Goal: Task Accomplishment & Management: Manage account settings

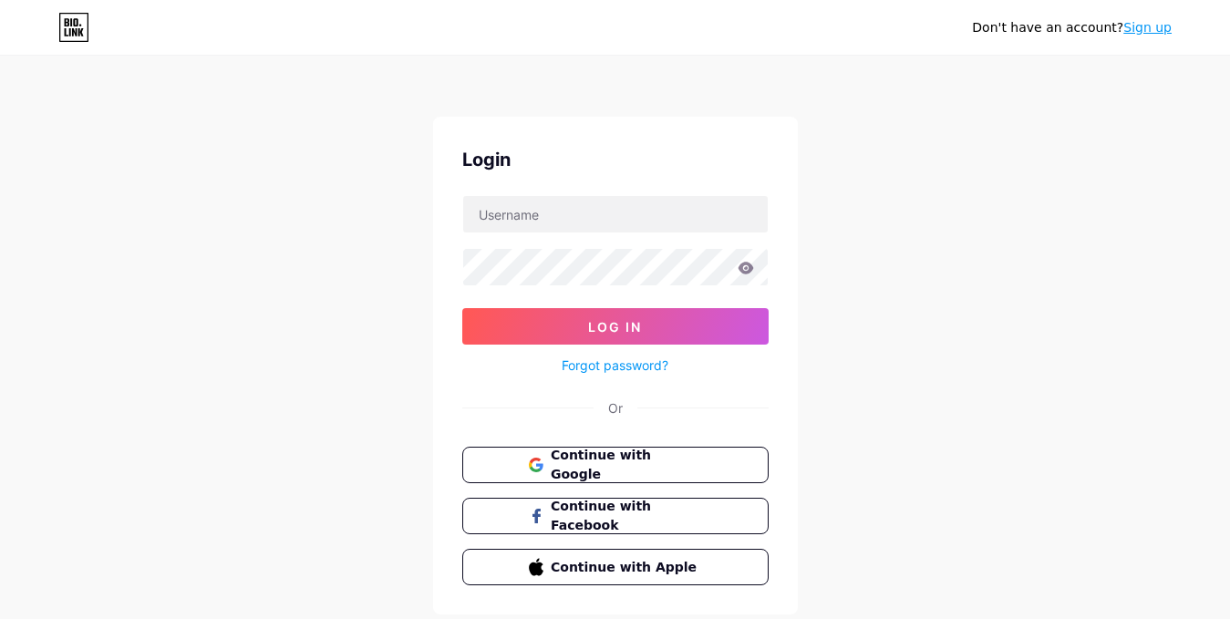
click at [622, 369] on link "Forgot password?" at bounding box center [615, 365] width 107 height 19
drag, startPoint x: 597, startPoint y: 217, endPoint x: 597, endPoint y: 228, distance: 10.9
click at [597, 217] on input "text" at bounding box center [615, 214] width 305 height 36
click at [512, 211] on input "[EMAIL_ADDRESS][DOMAIN_NAME]" at bounding box center [615, 214] width 305 height 36
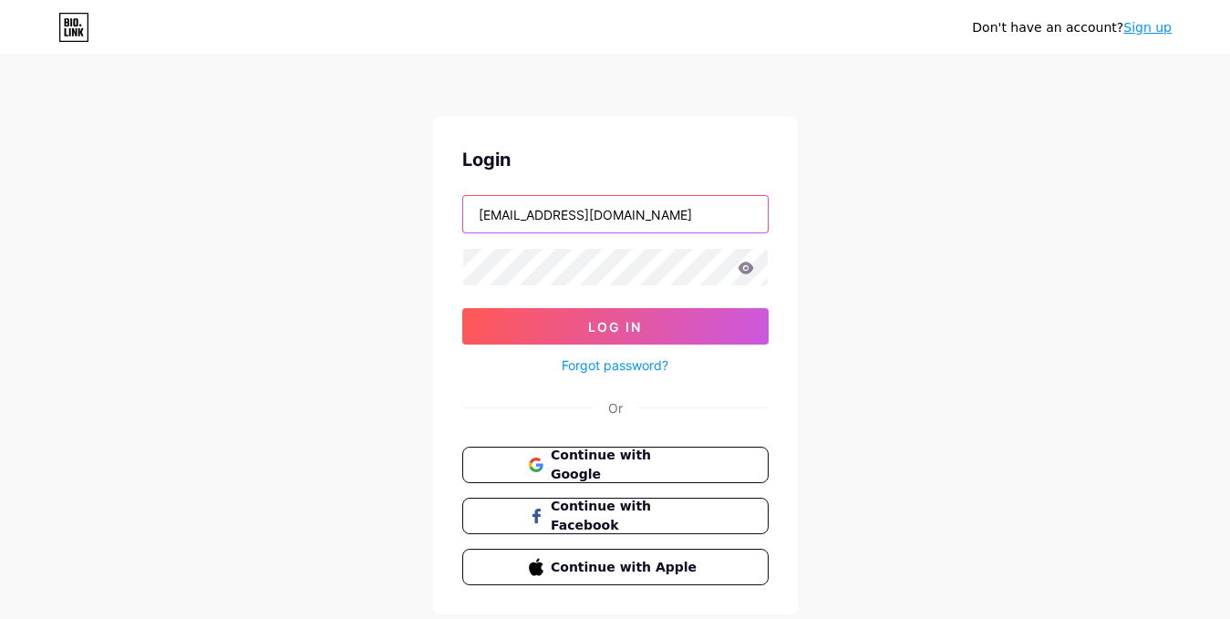
click at [512, 211] on input "[EMAIL_ADDRESS][DOMAIN_NAME]" at bounding box center [615, 214] width 305 height 36
type input "[EMAIL_ADDRESS][DOMAIN_NAME]"
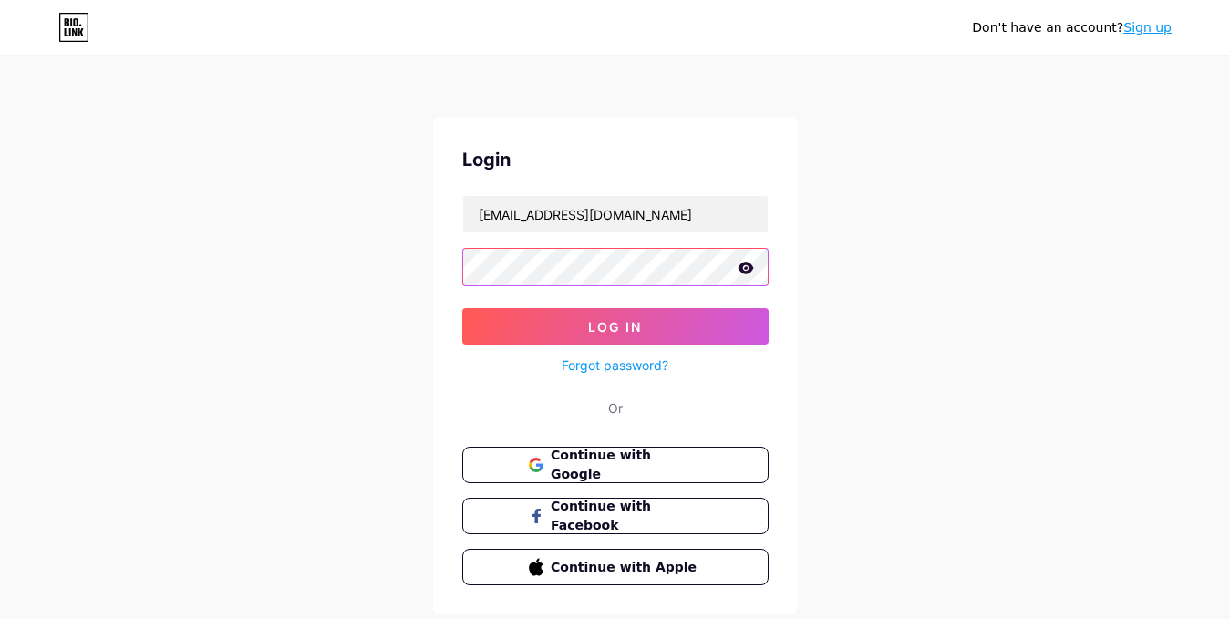
click at [462, 308] on button "Log In" at bounding box center [615, 326] width 306 height 36
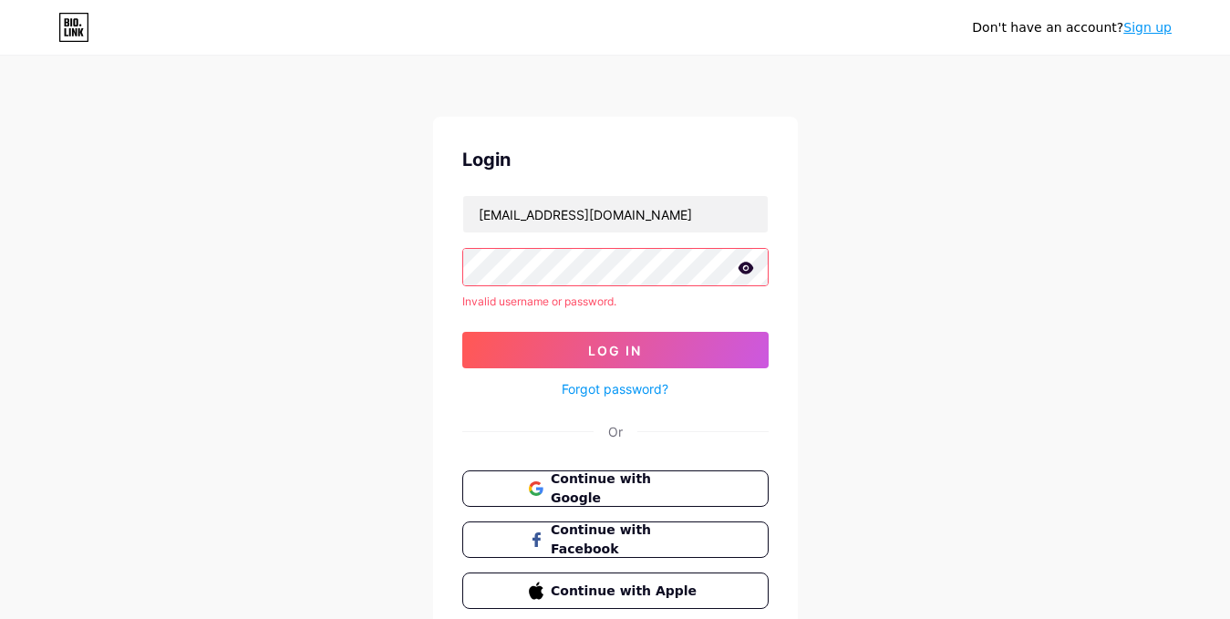
click at [746, 272] on icon at bounding box center [746, 268] width 16 height 12
click at [616, 387] on link "Forgot password?" at bounding box center [615, 388] width 107 height 19
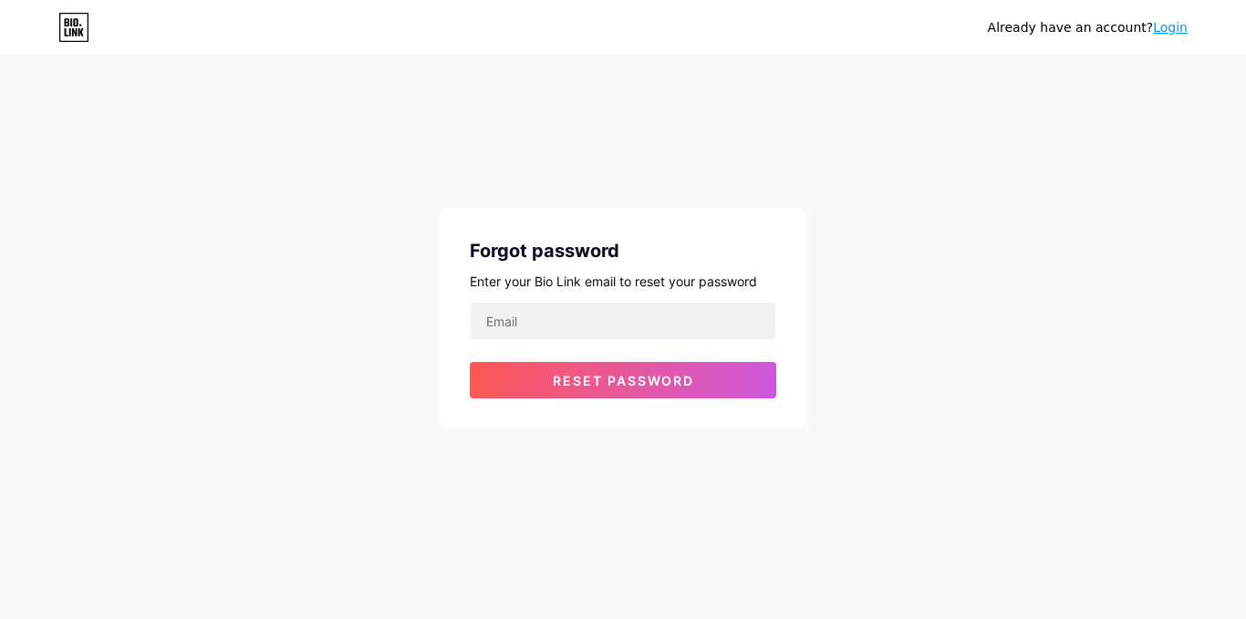
click at [1169, 27] on link "Login" at bounding box center [1170, 27] width 35 height 15
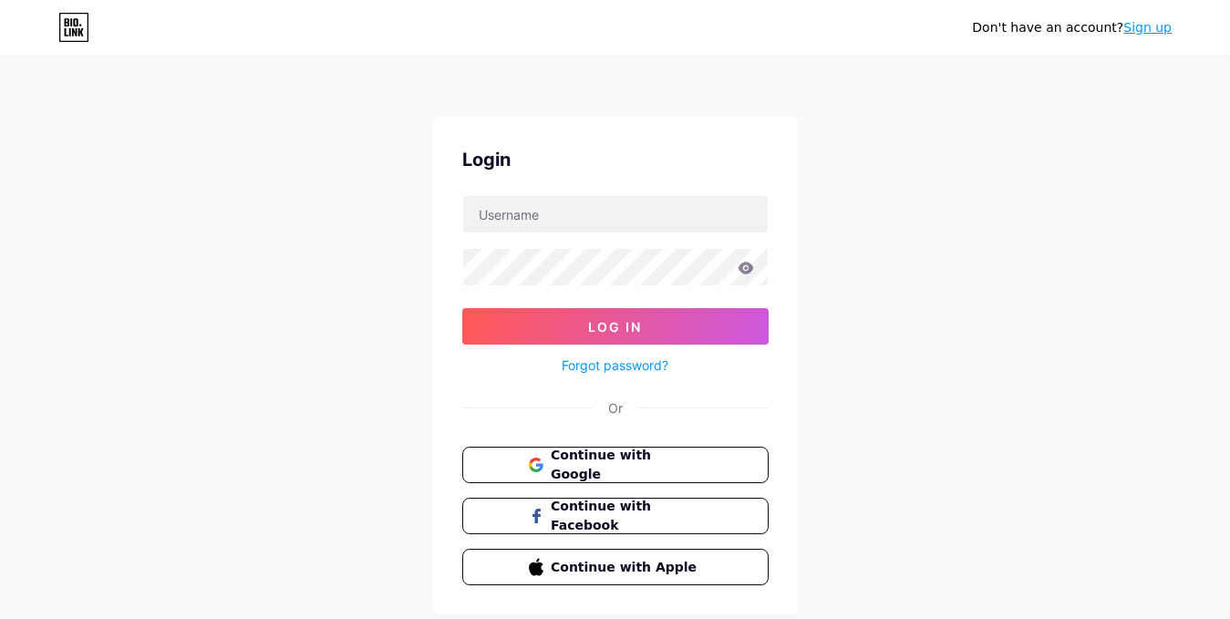
click at [1151, 27] on link "Sign up" at bounding box center [1148, 27] width 48 height 15
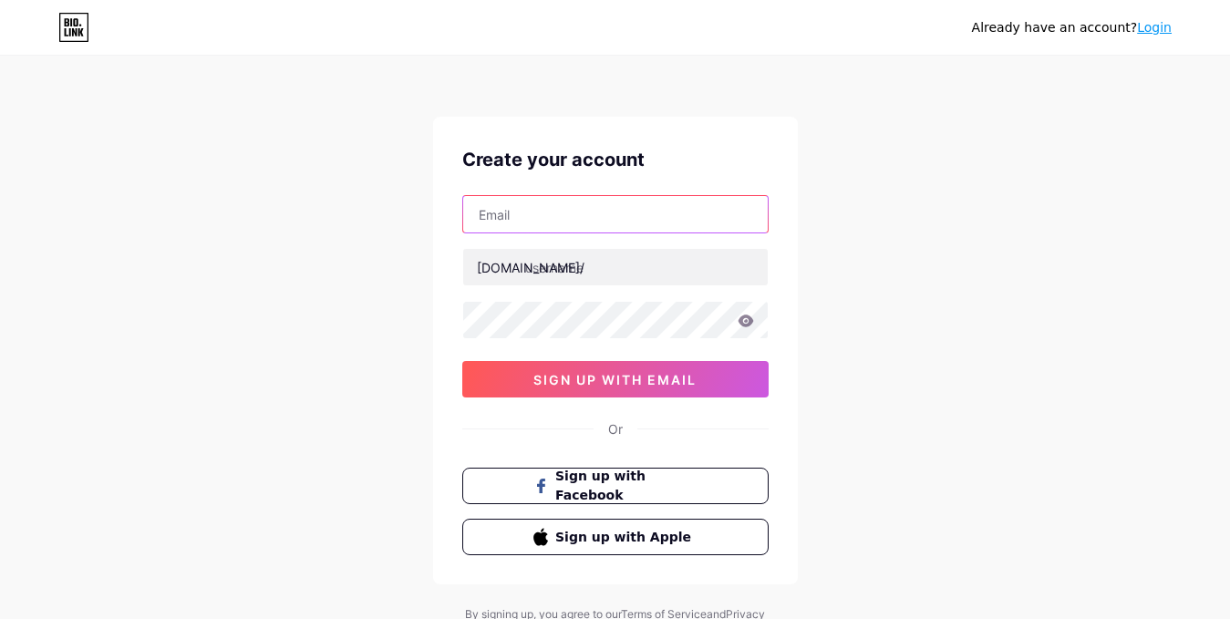
click at [553, 226] on input "text" at bounding box center [615, 214] width 305 height 36
paste input "[EMAIL_ADDRESS][DOMAIN_NAME]"
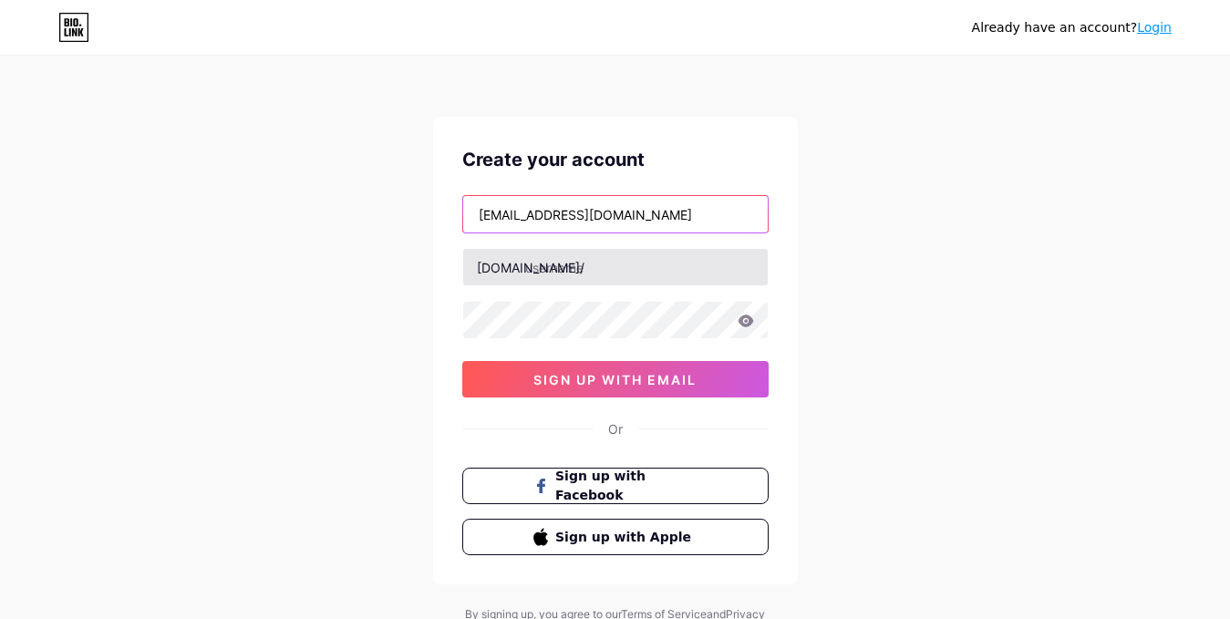
type input "[EMAIL_ADDRESS][DOMAIN_NAME]"
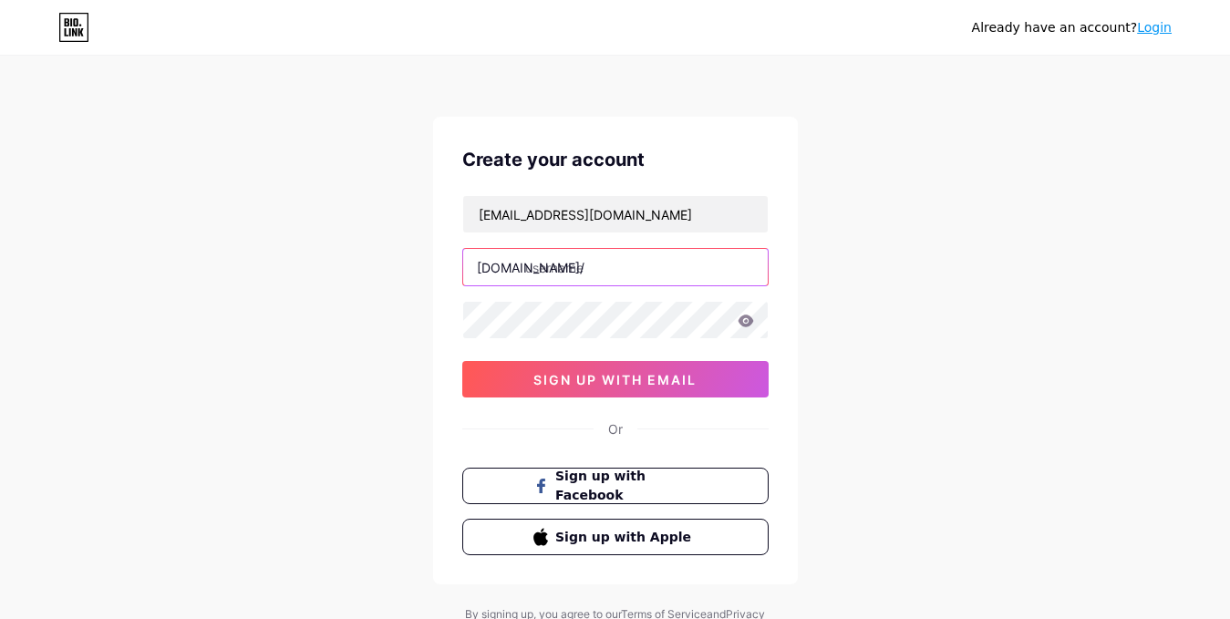
click at [591, 263] on input "text" at bounding box center [615, 267] width 305 height 36
type input "mecanicogabrielf"
click at [746, 316] on icon at bounding box center [746, 321] width 16 height 12
click at [744, 318] on icon at bounding box center [745, 322] width 16 height 13
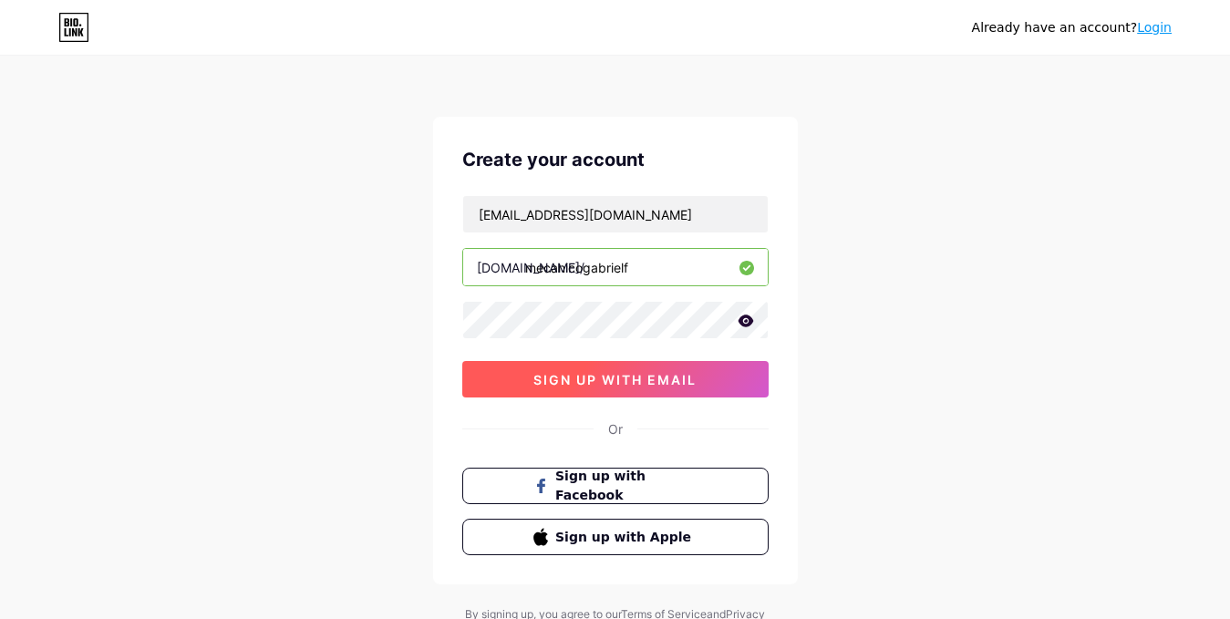
click at [686, 389] on button "sign up with email" at bounding box center [615, 379] width 306 height 36
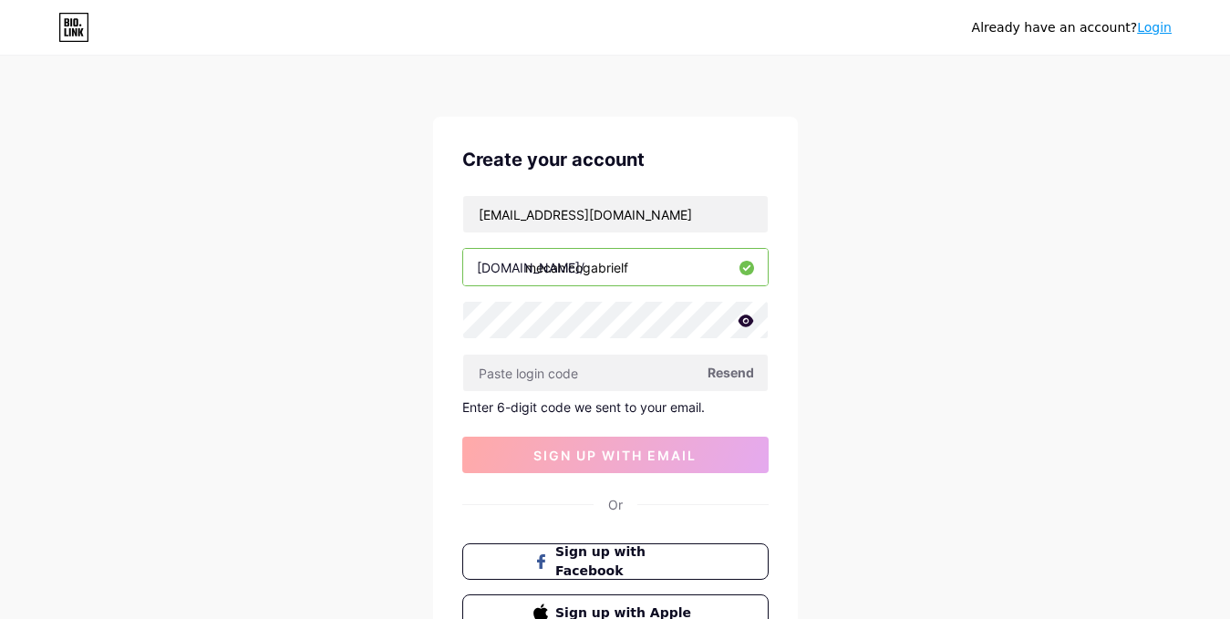
click at [742, 374] on span "Resend" at bounding box center [731, 372] width 47 height 19
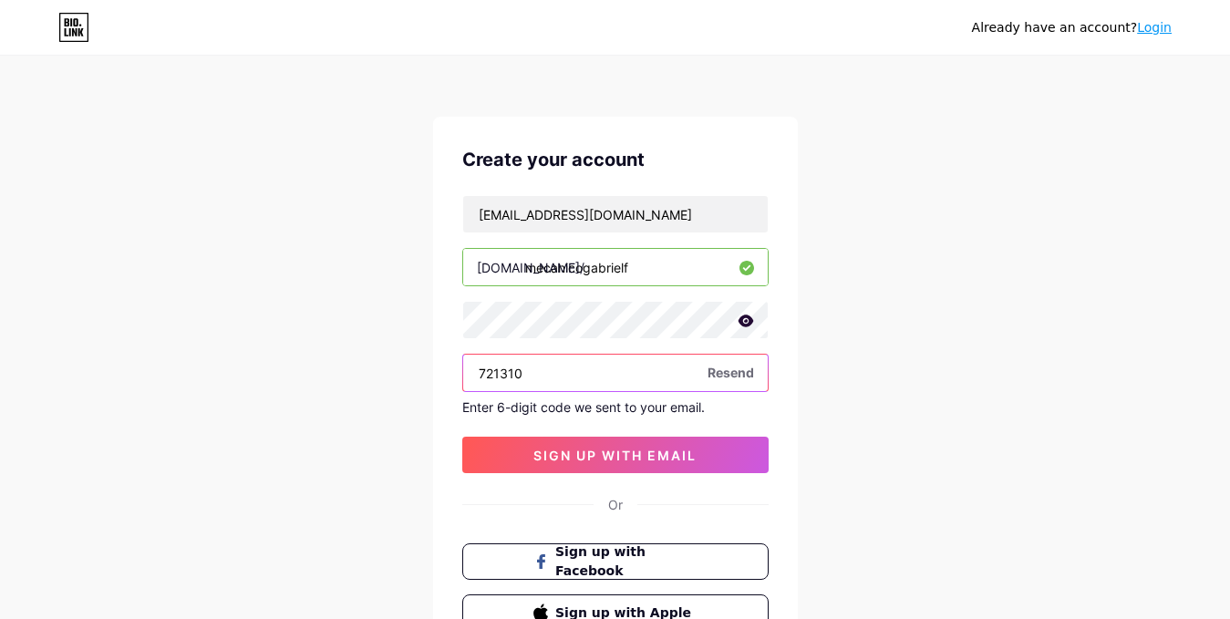
type input "721310"
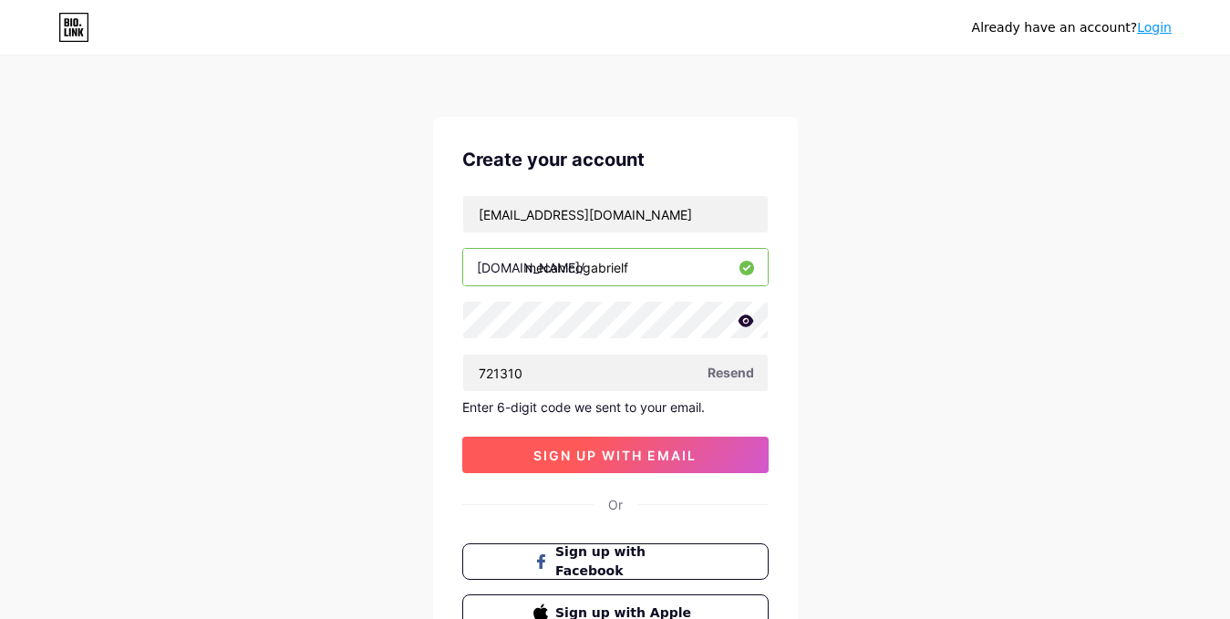
click at [639, 472] on button "sign up with email" at bounding box center [615, 455] width 306 height 36
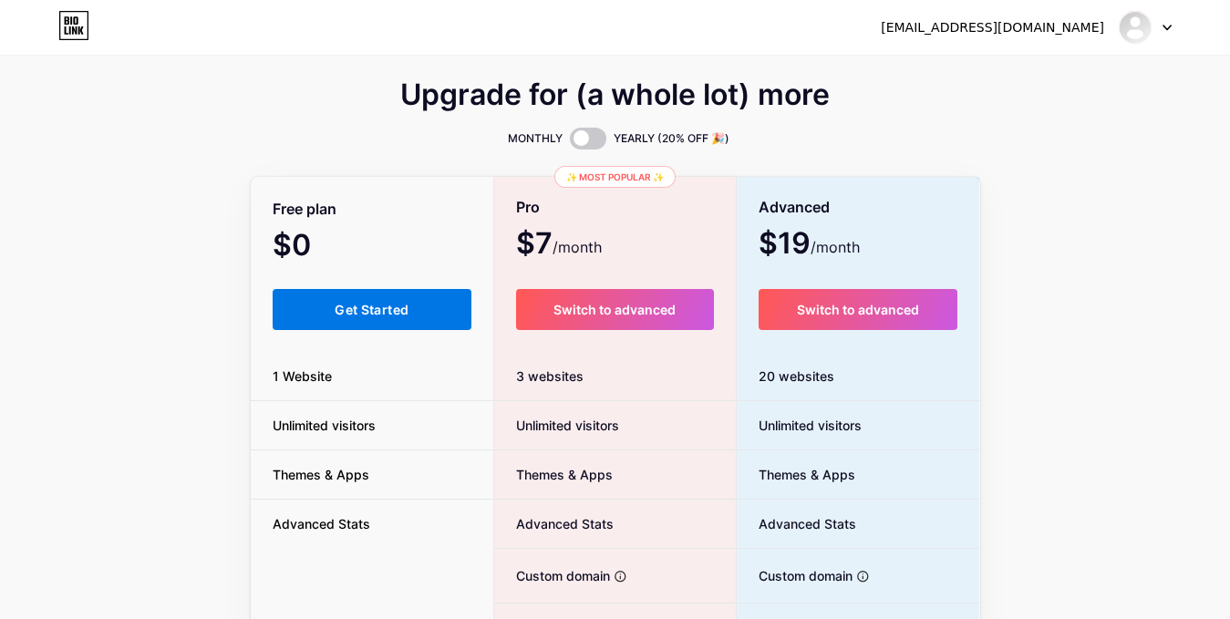
click at [398, 315] on span "Get Started" at bounding box center [372, 310] width 74 height 16
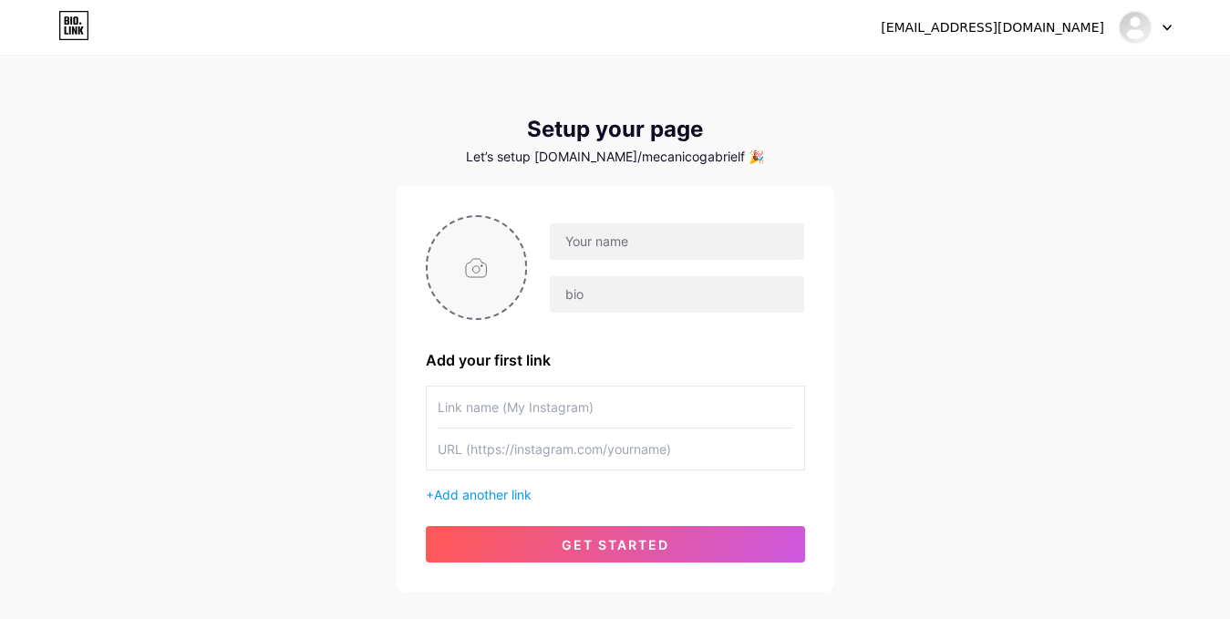
click at [460, 272] on input "file" at bounding box center [477, 267] width 98 height 101
click at [469, 271] on input "file" at bounding box center [477, 267] width 98 height 101
type input "C:\fakepath\WhatsApp Image [DATE] 15.14.46.jpeg"
click at [636, 251] on input "text" at bounding box center [677, 241] width 254 height 36
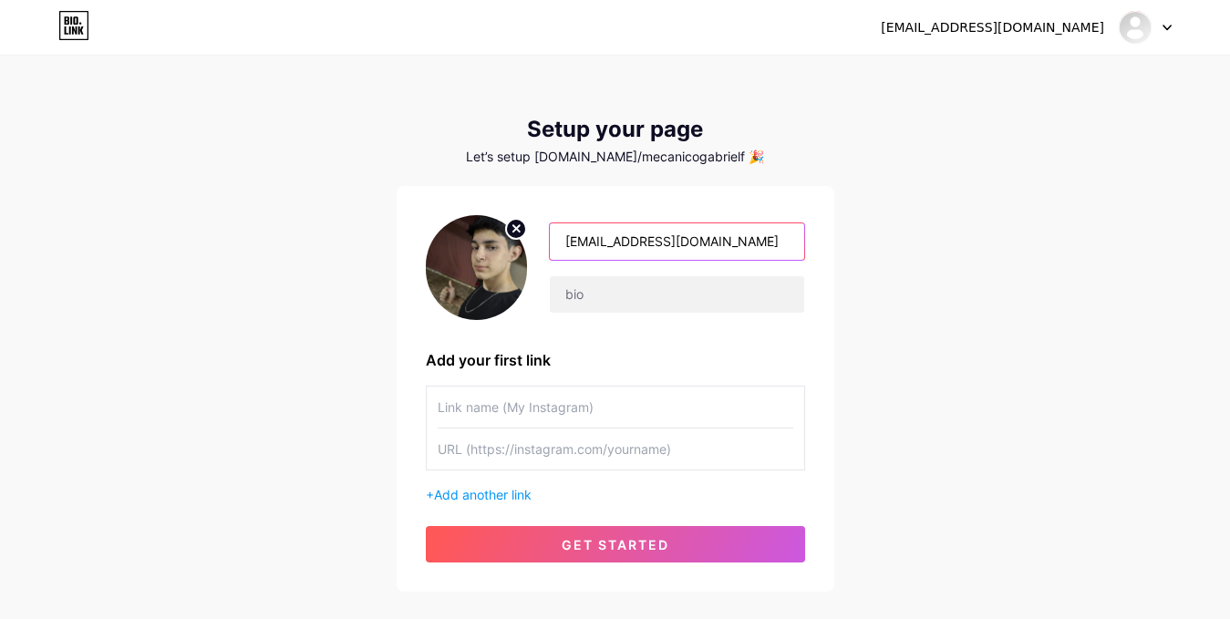
drag, startPoint x: 742, startPoint y: 233, endPoint x: 670, endPoint y: 246, distance: 73.2
click at [670, 246] on input "[EMAIL_ADDRESS][DOMAIN_NAME]" at bounding box center [677, 241] width 254 height 36
type input "mecanicogabrielf"
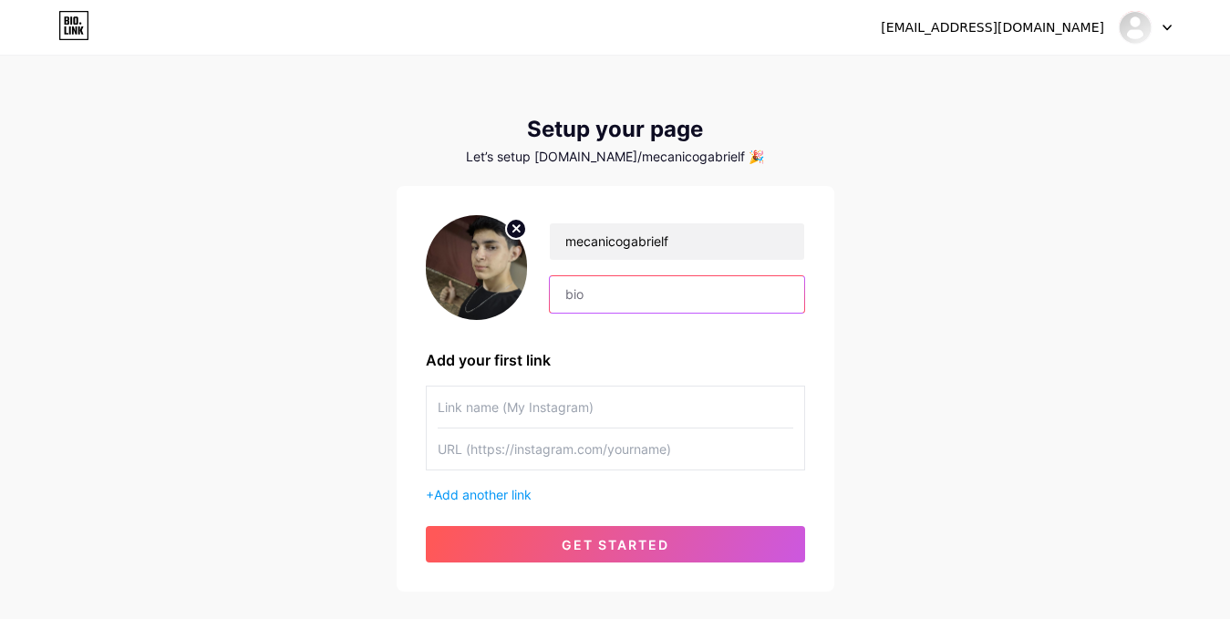
click at [579, 299] on input "text" at bounding box center [677, 294] width 254 height 36
drag, startPoint x: 769, startPoint y: 295, endPoint x: 583, endPoint y: 304, distance: 186.3
click at [583, 304] on input "⚡Bem-vindo ao AlpheryX" at bounding box center [677, 294] width 254 height 36
type input "⚡[PERSON_NAME]-vindo ao meu mundo"
click at [544, 402] on input "text" at bounding box center [616, 407] width 356 height 41
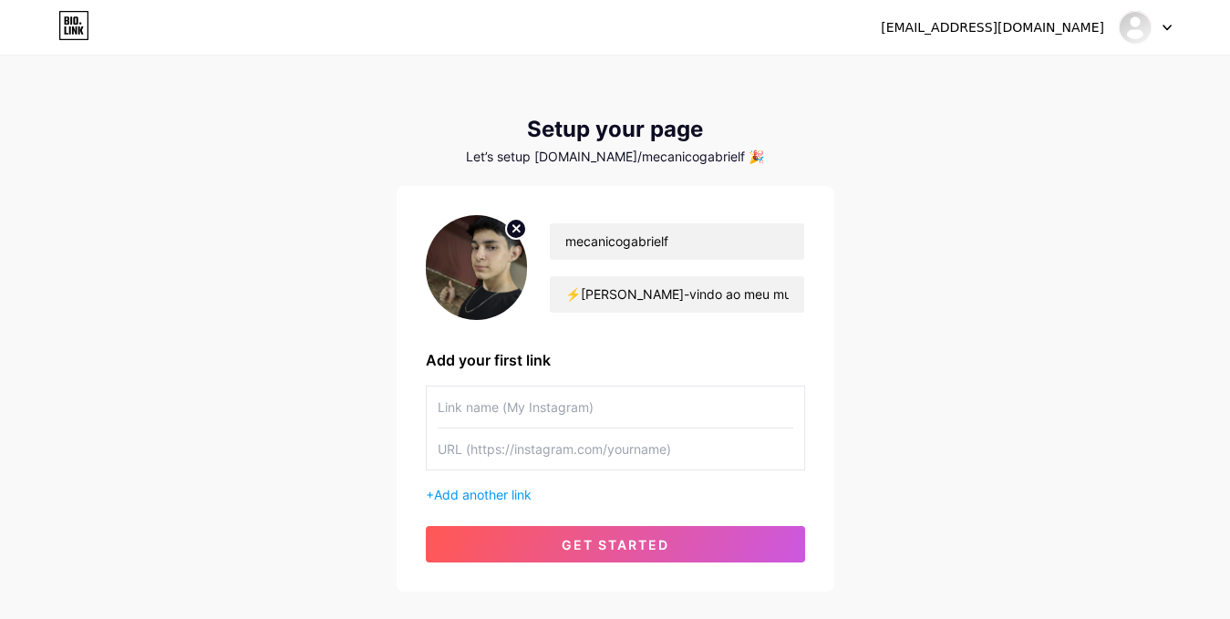
click at [603, 457] on input "text" at bounding box center [616, 449] width 356 height 41
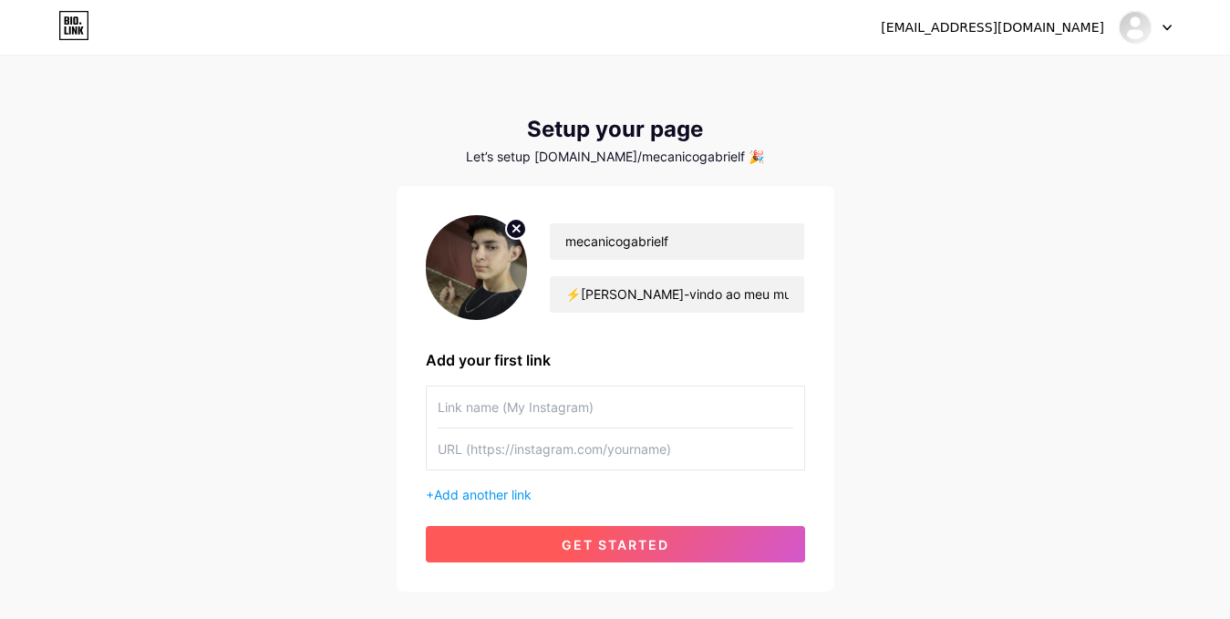
click at [581, 540] on span "get started" at bounding box center [616, 545] width 108 height 16
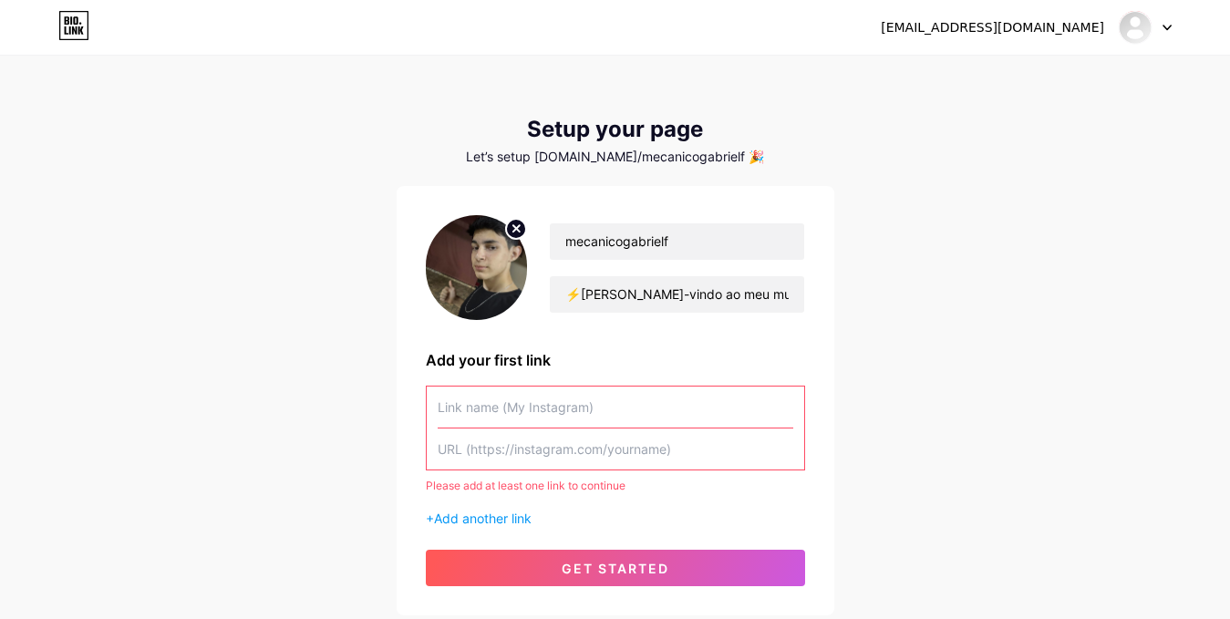
click at [541, 445] on input "text" at bounding box center [616, 449] width 356 height 41
click at [576, 411] on input "text" at bounding box center [616, 407] width 356 height 41
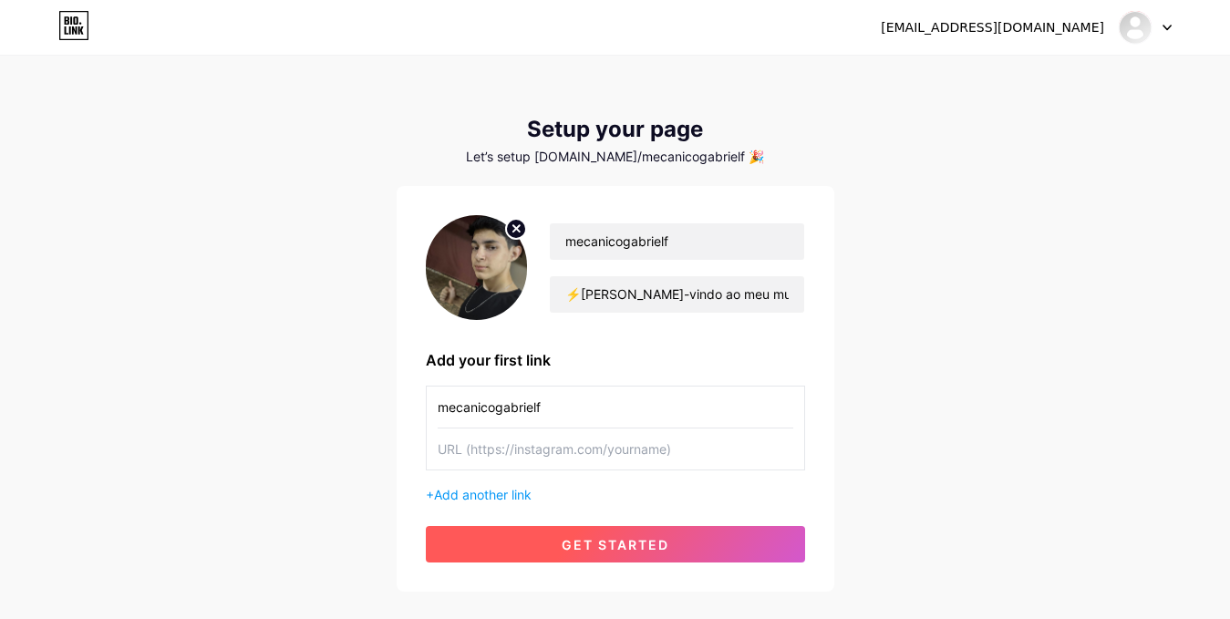
type input "mecanicogabrielf"
click at [533, 551] on button "get started" at bounding box center [615, 544] width 379 height 36
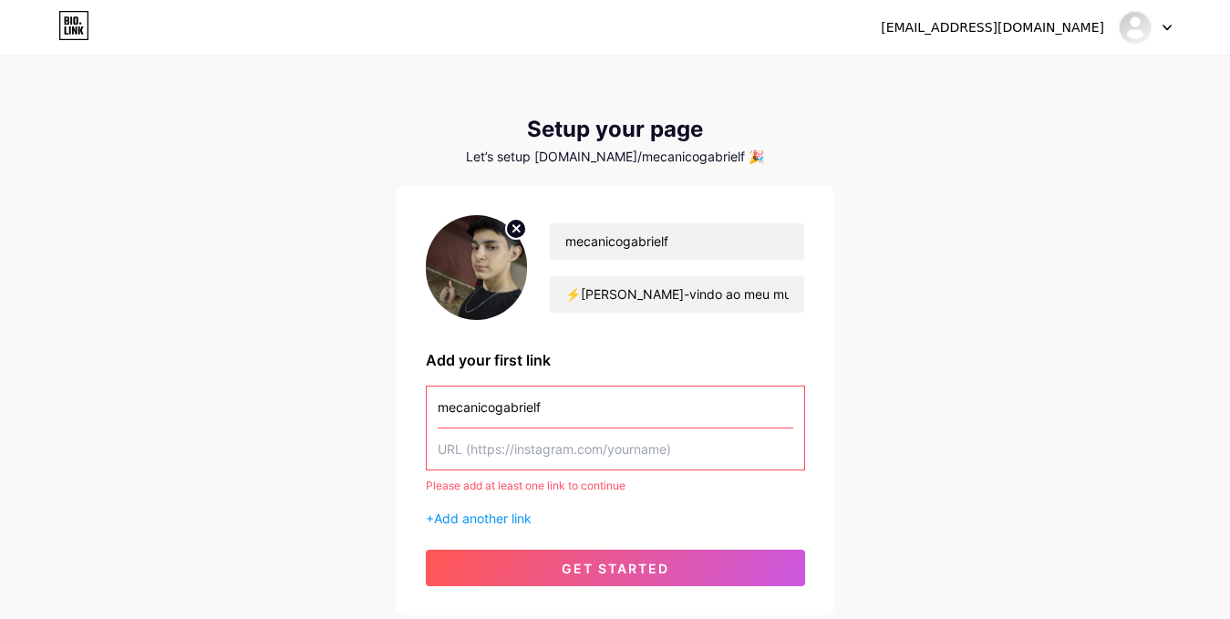
click at [534, 458] on input "text" at bounding box center [616, 449] width 356 height 41
paste input "[URL][DOMAIN_NAME]"
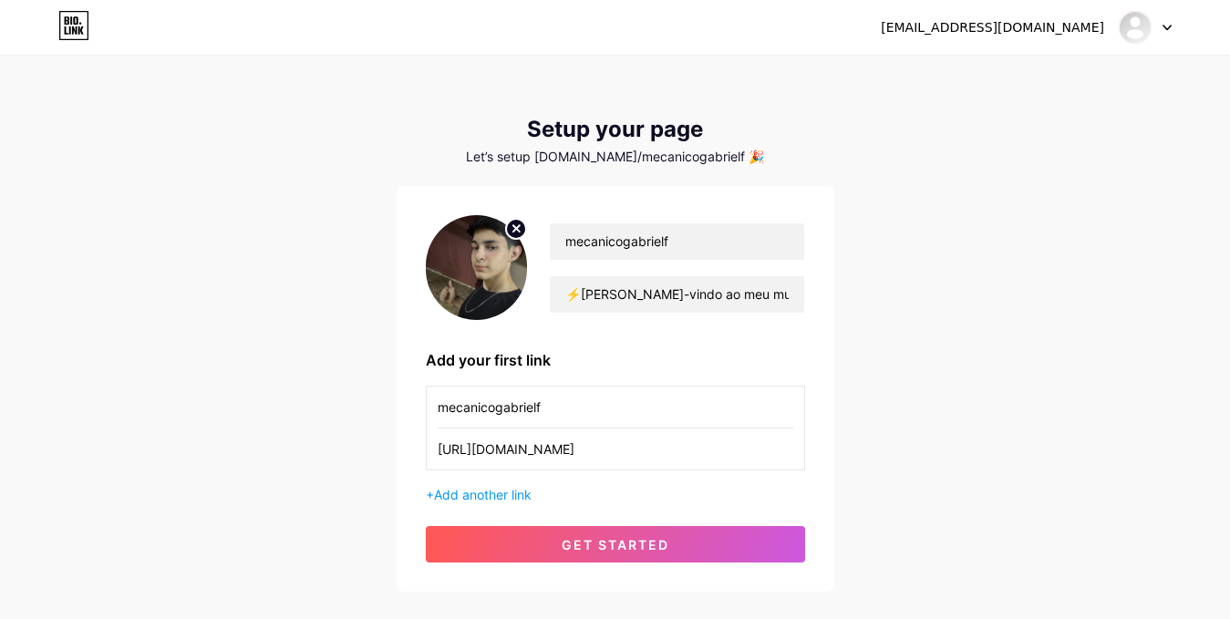
type input "[URL][DOMAIN_NAME]"
click at [638, 564] on div "mecanicogabrielf ⚡[PERSON_NAME]-vindo ao meu mundo Add your first link mecanico…" at bounding box center [616, 389] width 438 height 406
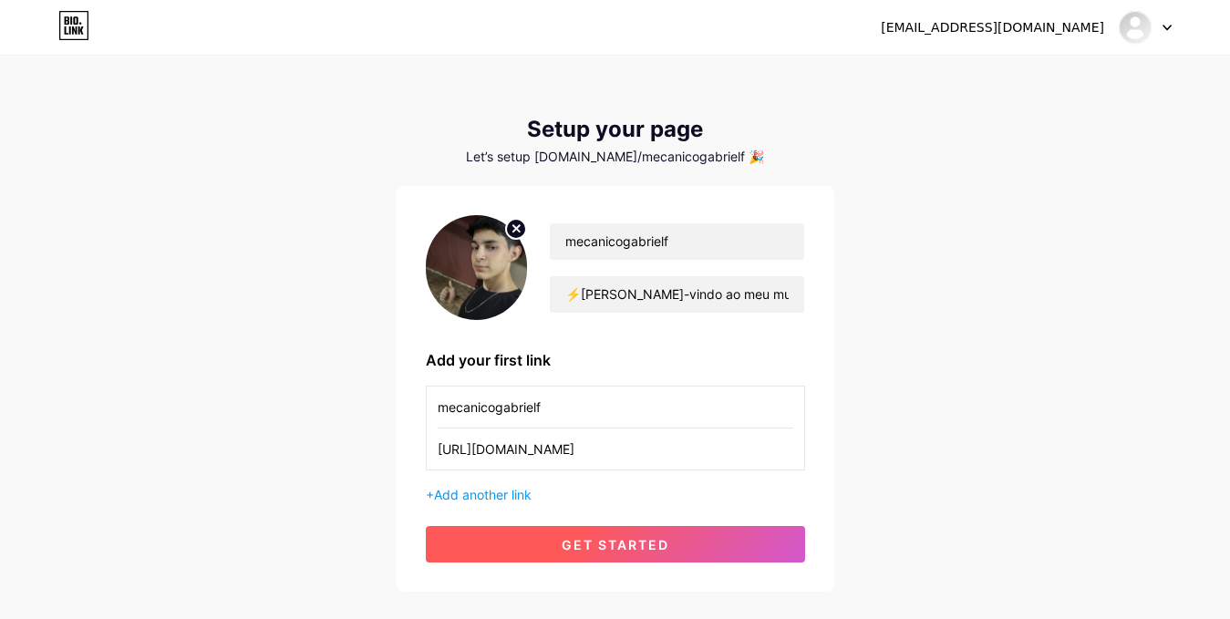
click at [656, 547] on span "get started" at bounding box center [616, 545] width 108 height 16
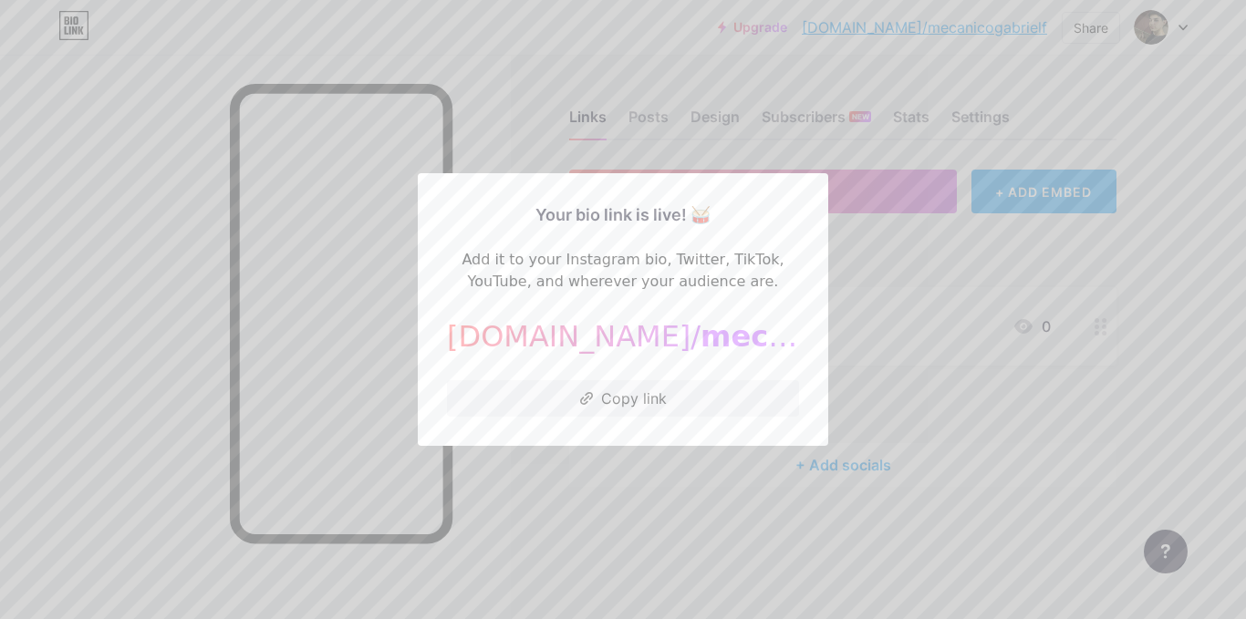
click at [566, 515] on div at bounding box center [623, 309] width 1246 height 619
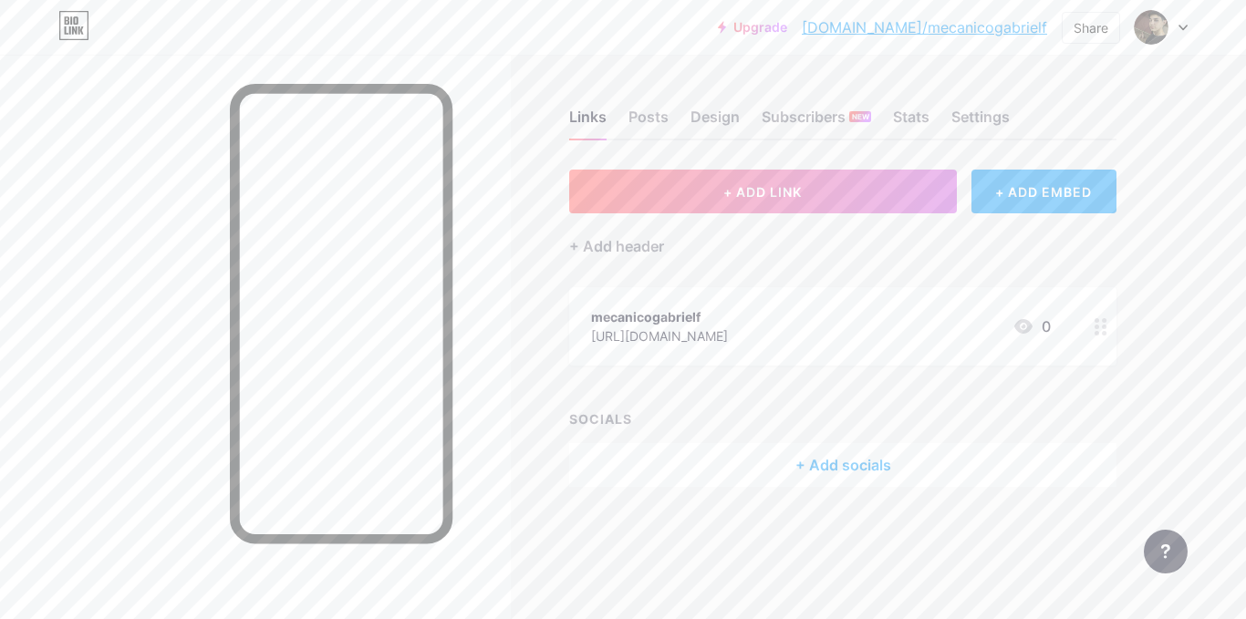
click at [1097, 326] on circle at bounding box center [1096, 327] width 5 height 5
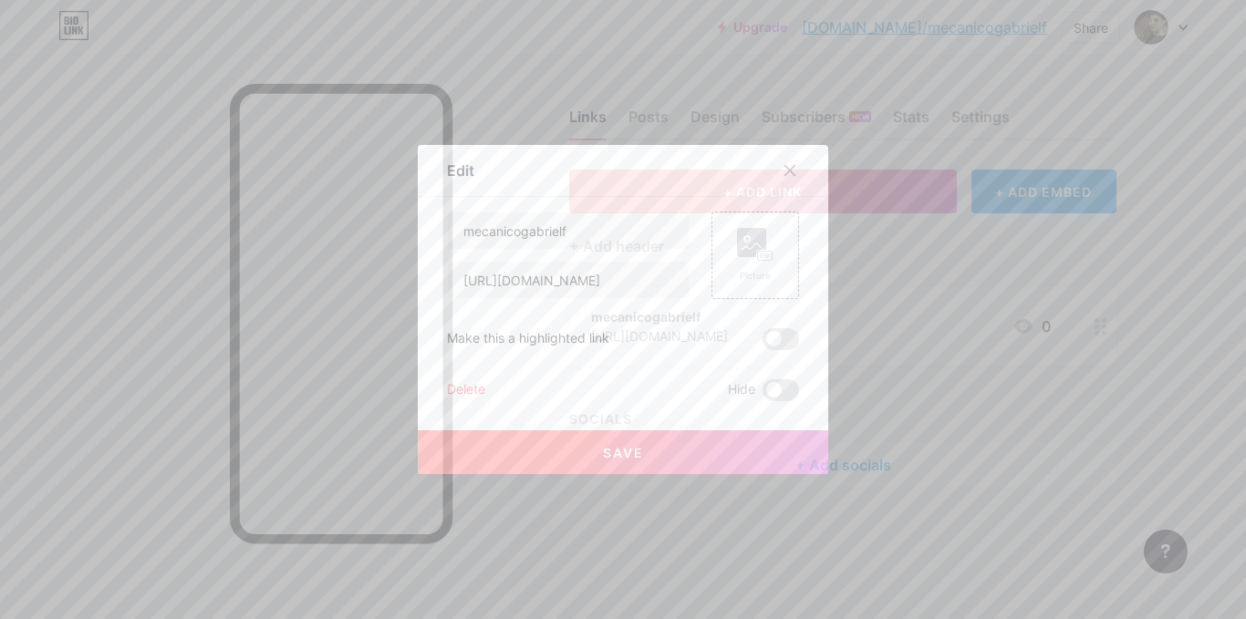
drag, startPoint x: 780, startPoint y: 165, endPoint x: 744, endPoint y: 203, distance: 52.3
click at [773, 171] on div at bounding box center [789, 170] width 33 height 33
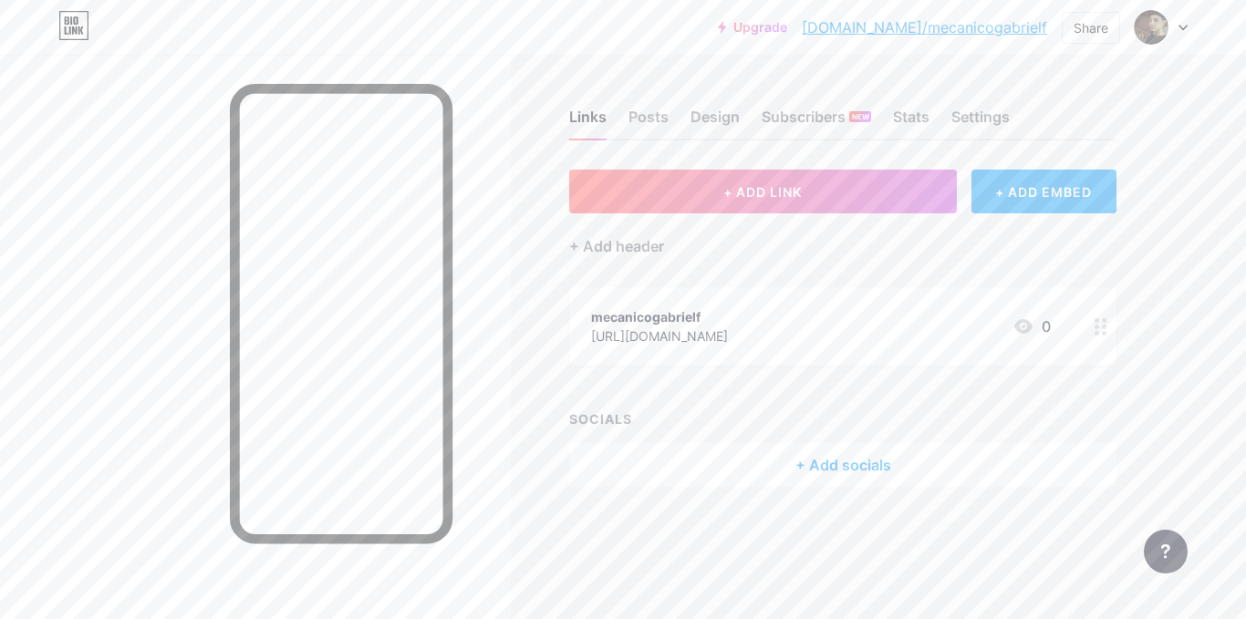
click at [1101, 332] on icon at bounding box center [1100, 326] width 13 height 17
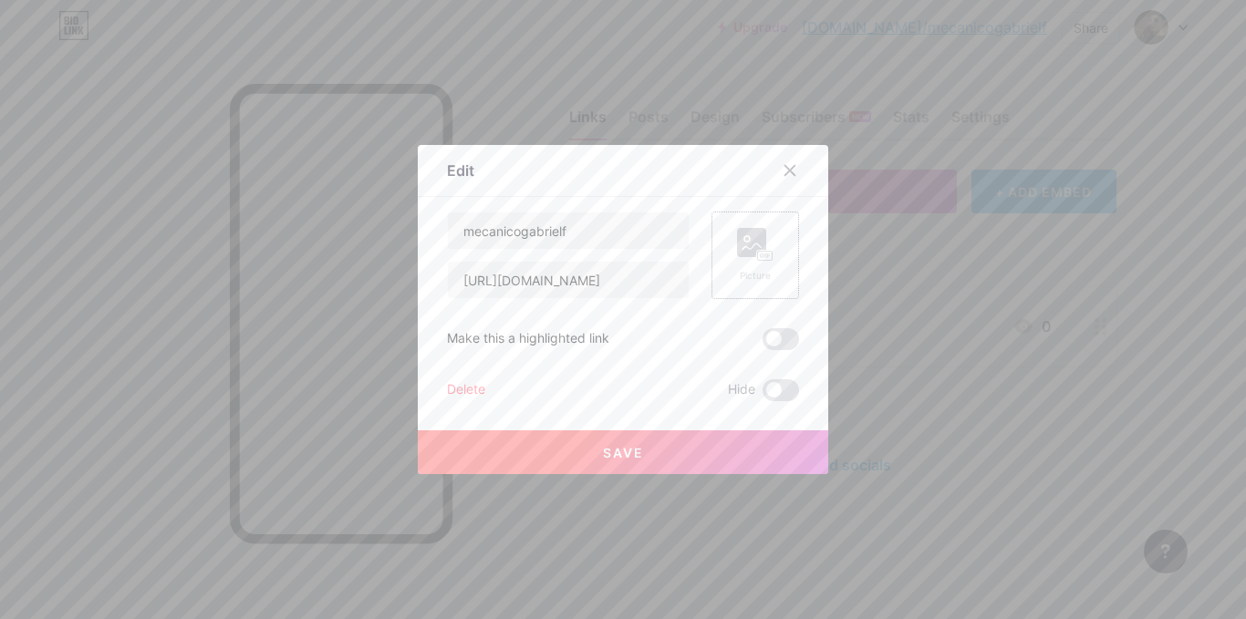
click at [742, 248] on icon at bounding box center [751, 246] width 18 height 5
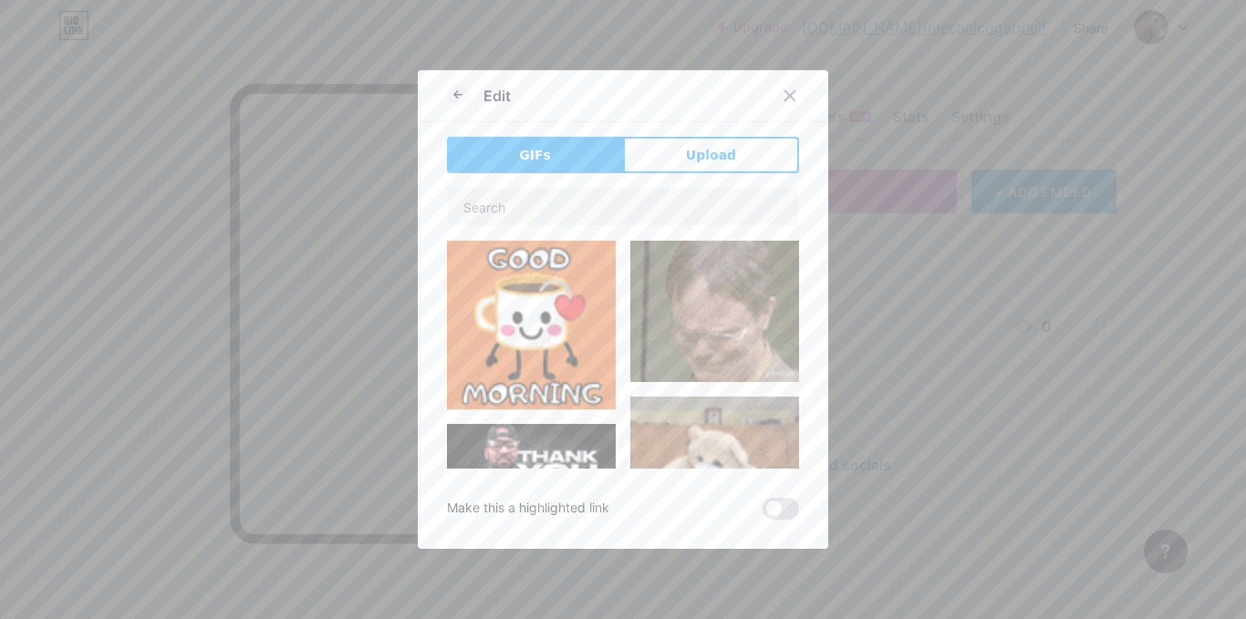
click at [700, 160] on span "Upload" at bounding box center [711, 155] width 50 height 19
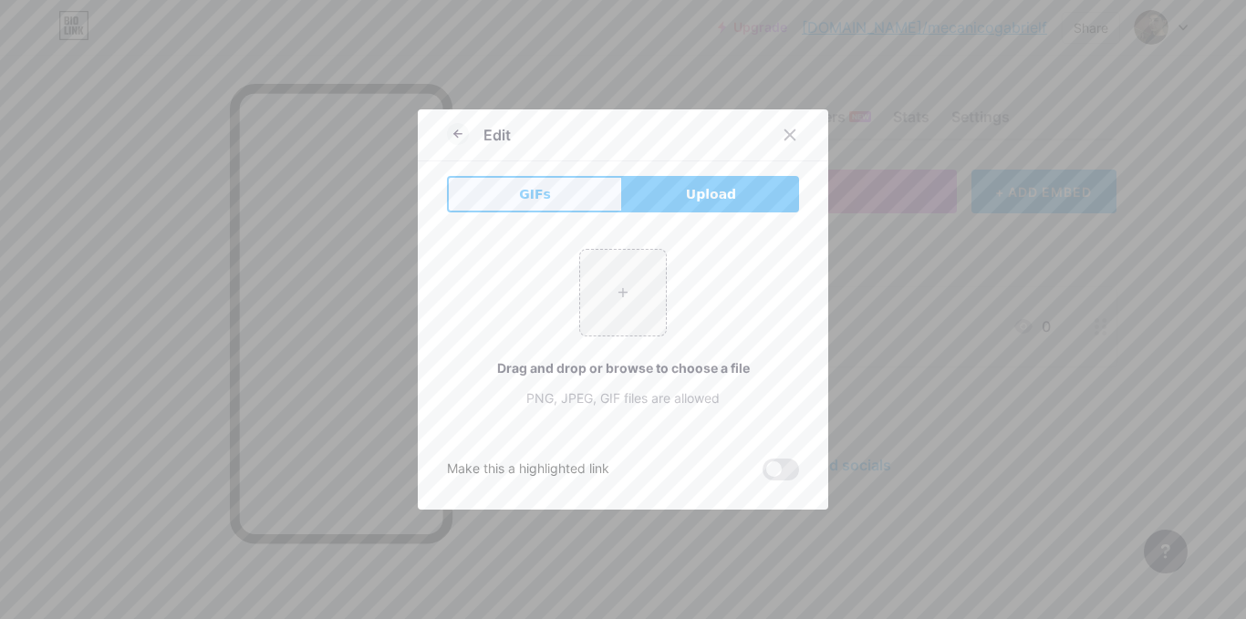
click at [504, 184] on button "GIFs" at bounding box center [535, 194] width 176 height 36
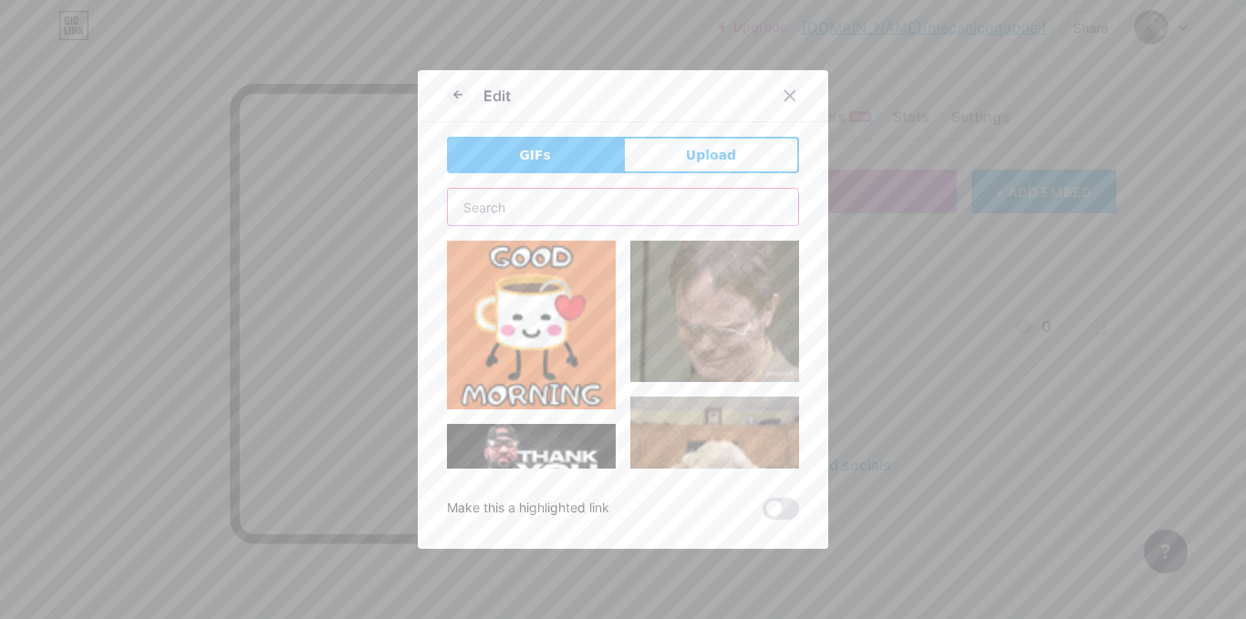
click at [557, 201] on input "text" at bounding box center [623, 207] width 350 height 36
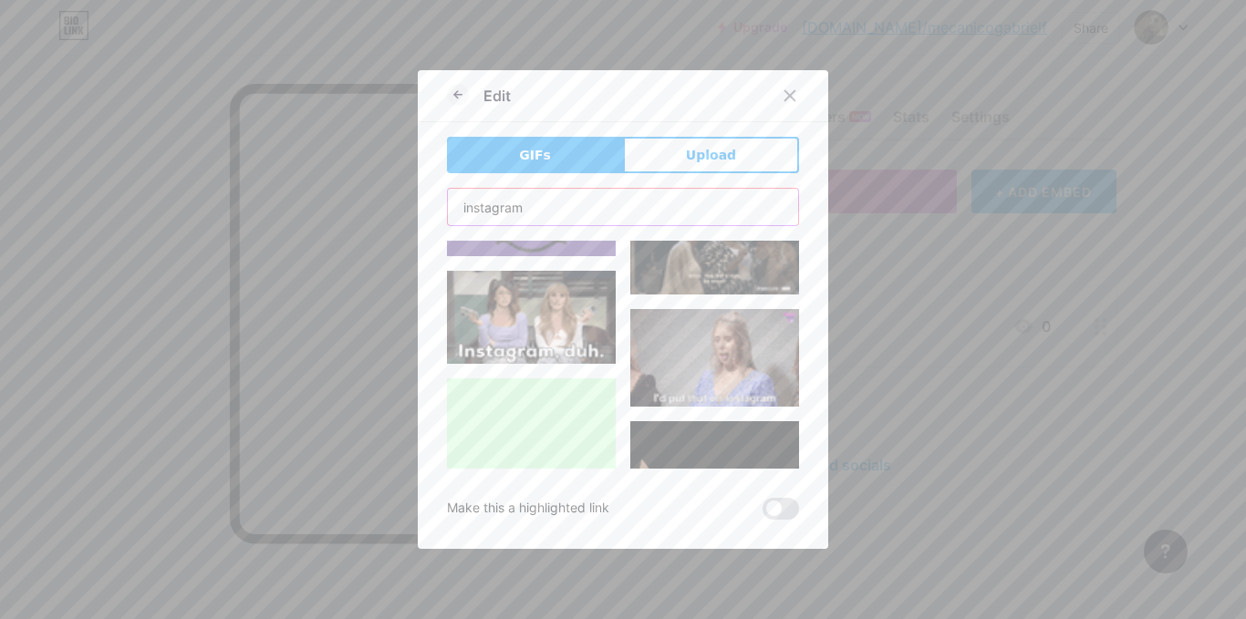
scroll to position [4317, 0]
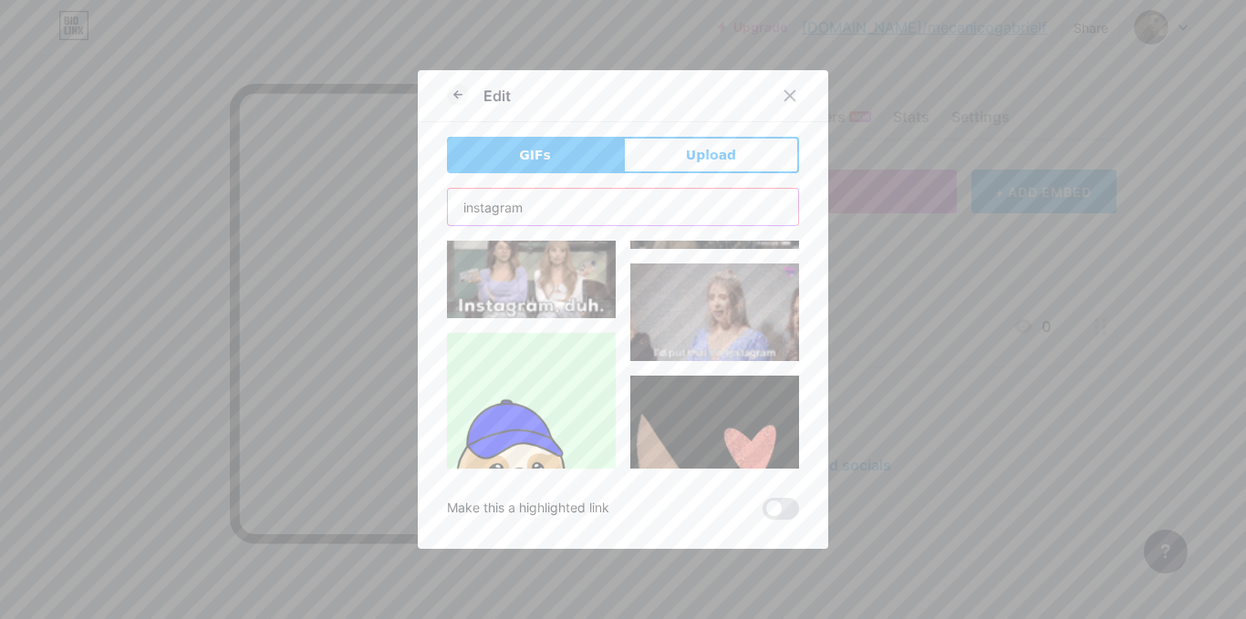
click at [512, 196] on input "instagram" at bounding box center [623, 207] width 350 height 36
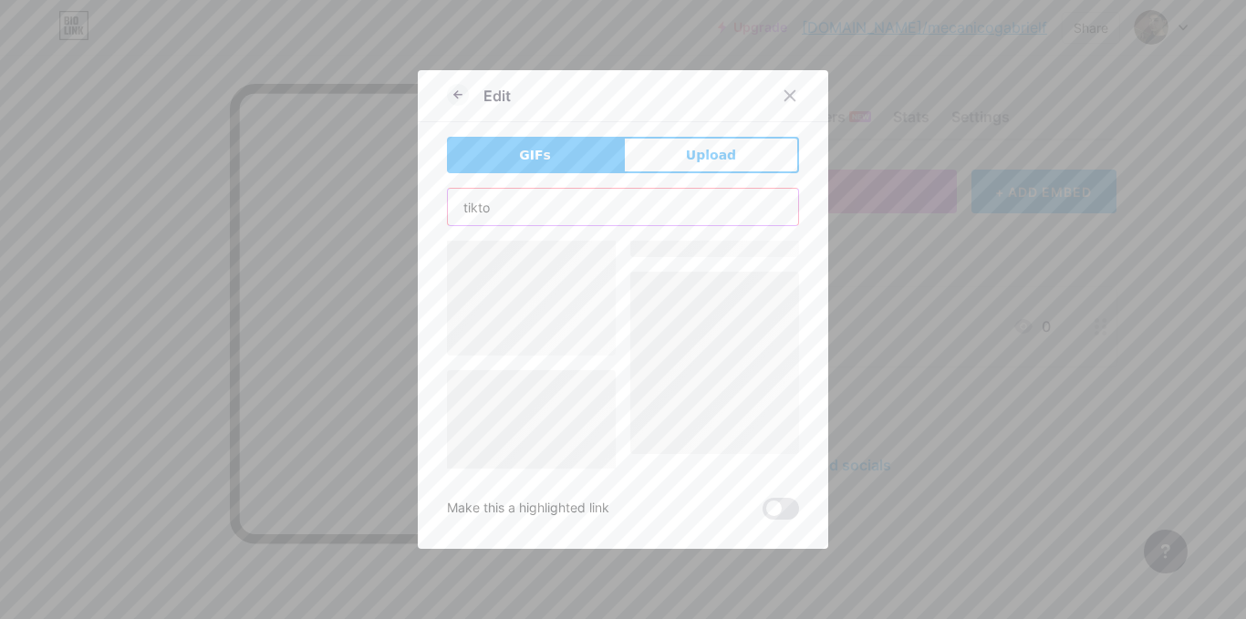
scroll to position [0, 0]
type input "tiktok"
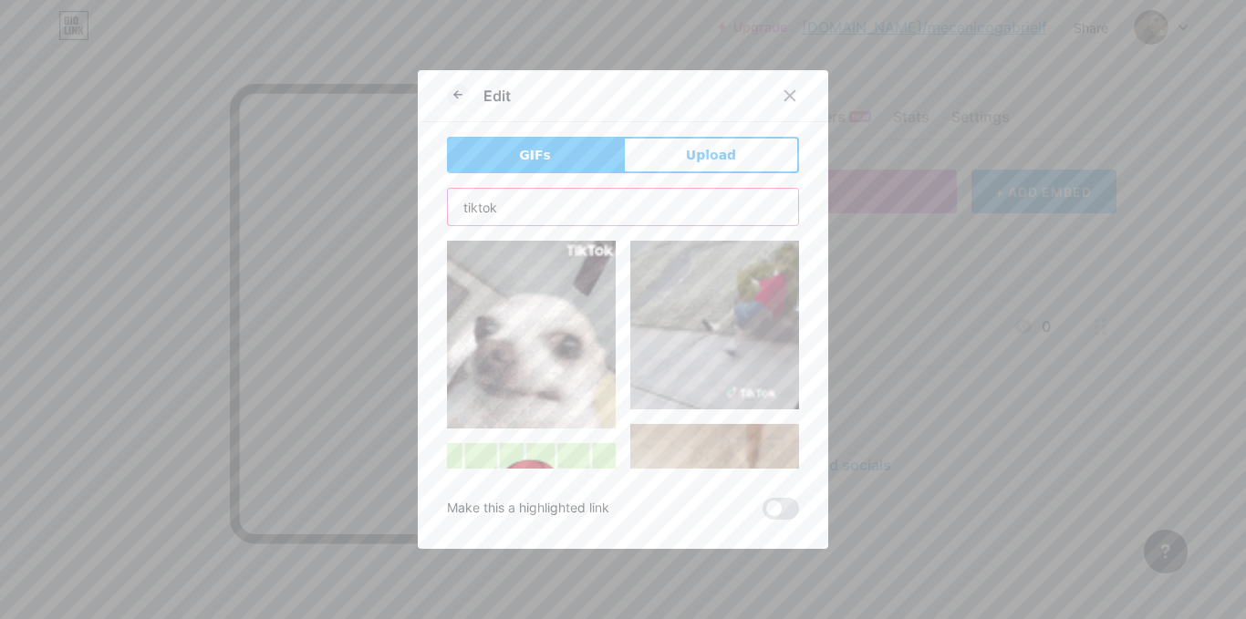
click at [492, 215] on input "tiktok" at bounding box center [623, 207] width 350 height 36
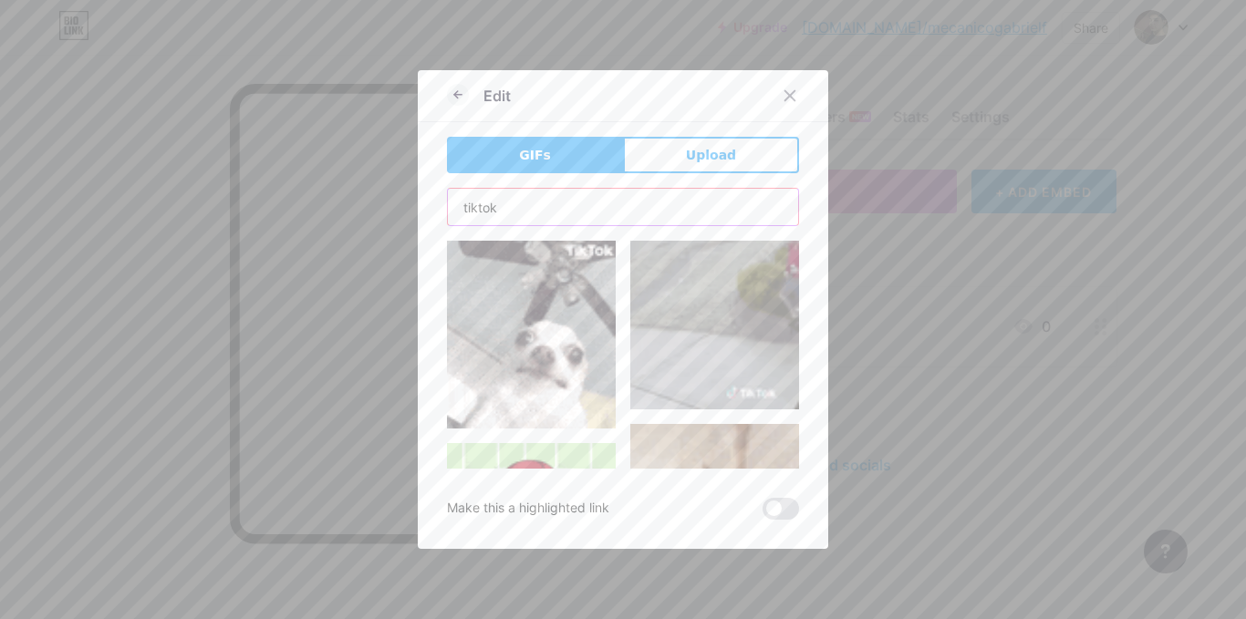
click at [492, 215] on input "tiktok" at bounding box center [623, 207] width 350 height 36
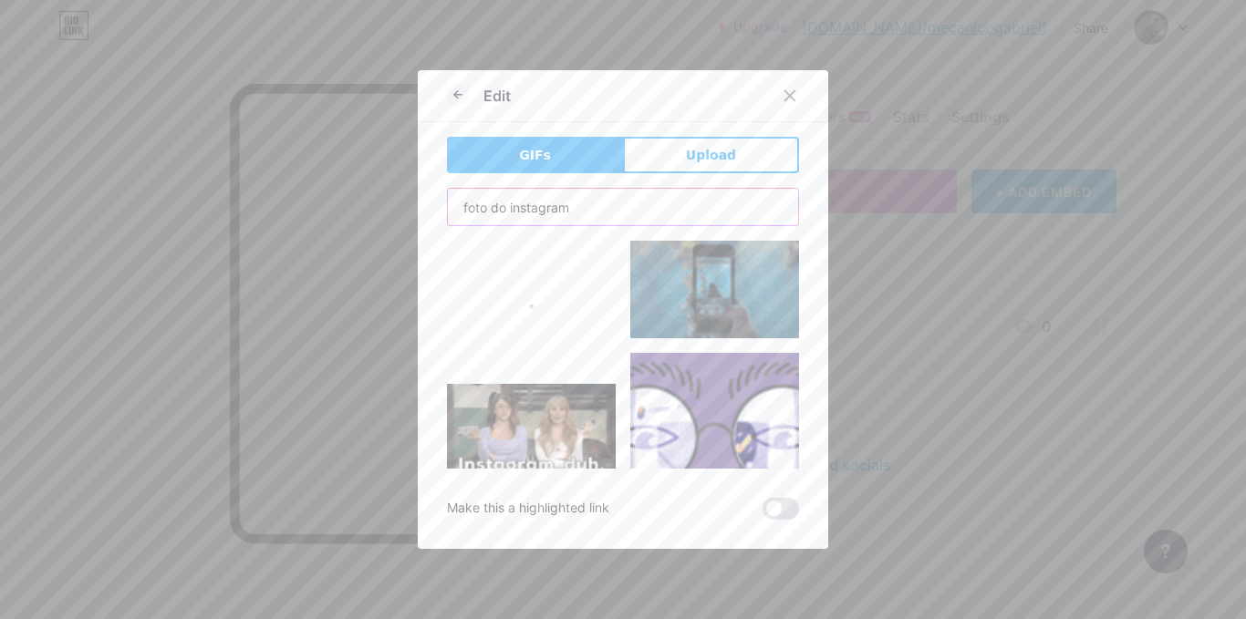
type input "foto do instagram"
click at [528, 310] on img at bounding box center [531, 305] width 169 height 129
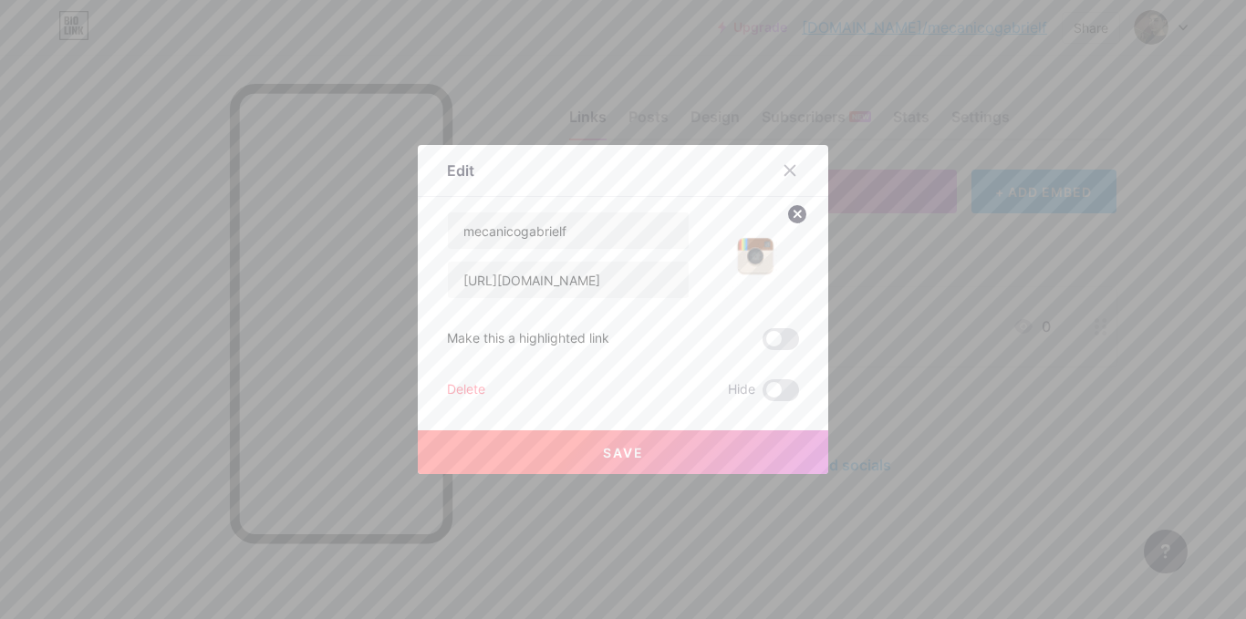
click at [678, 445] on button "Save" at bounding box center [623, 452] width 410 height 44
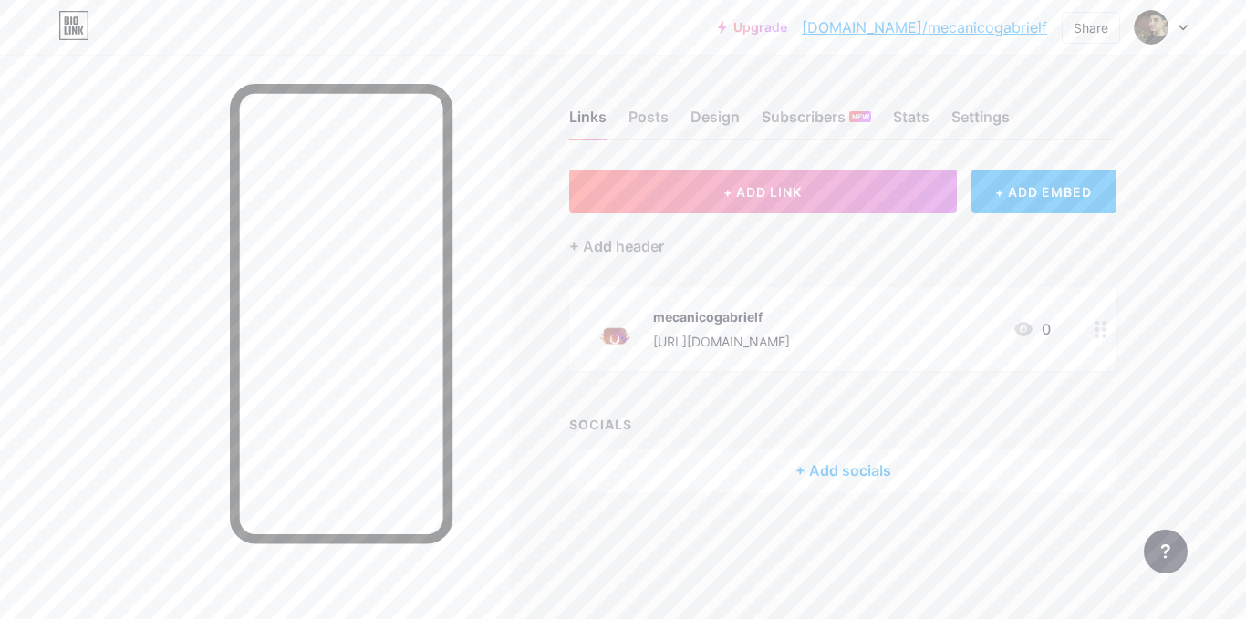
click at [1097, 321] on circle at bounding box center [1096, 323] width 5 height 5
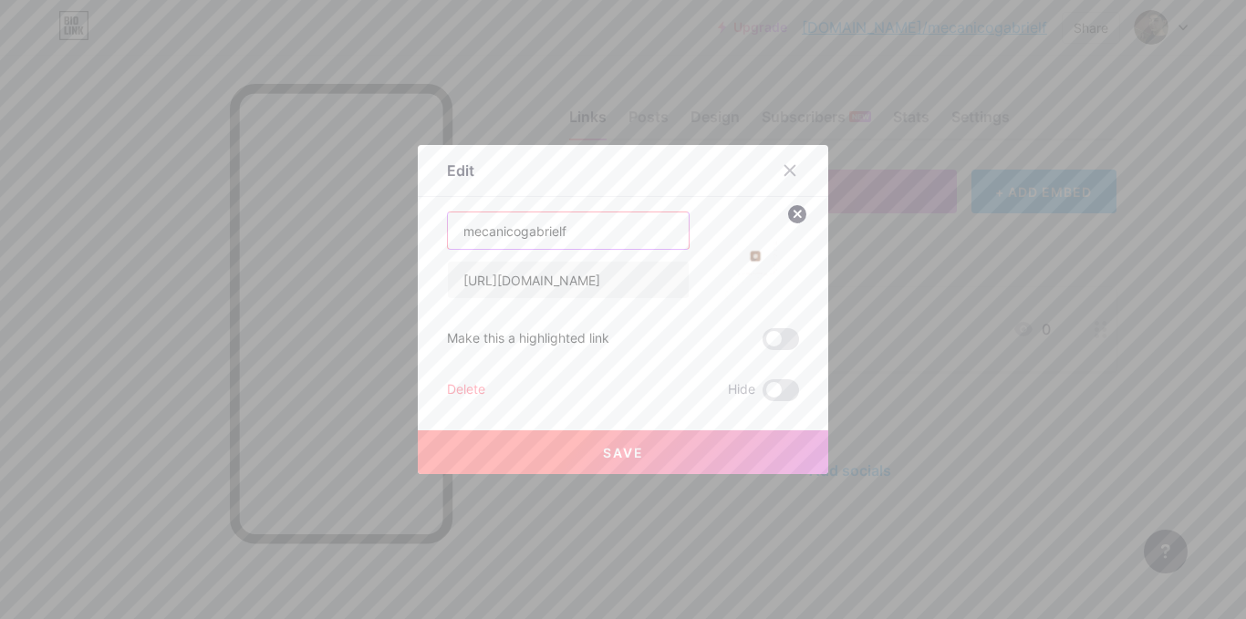
click at [534, 218] on input "mecanicogabrielf" at bounding box center [568, 230] width 241 height 36
type input "Instagram"
click at [771, 339] on span at bounding box center [780, 339] width 36 height 22
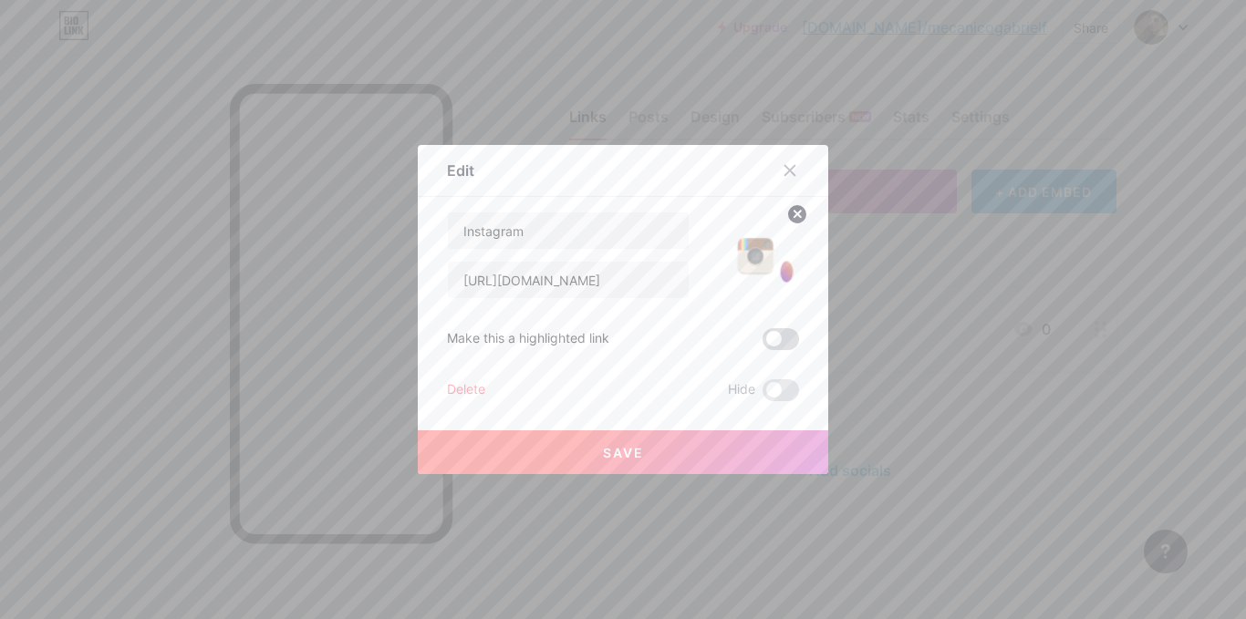
click at [762, 344] on input "checkbox" at bounding box center [762, 344] width 0 height 0
click at [771, 342] on span at bounding box center [780, 339] width 36 height 22
click at [762, 344] on input "checkbox" at bounding box center [762, 344] width 0 height 0
click at [670, 453] on button "Save" at bounding box center [623, 452] width 410 height 44
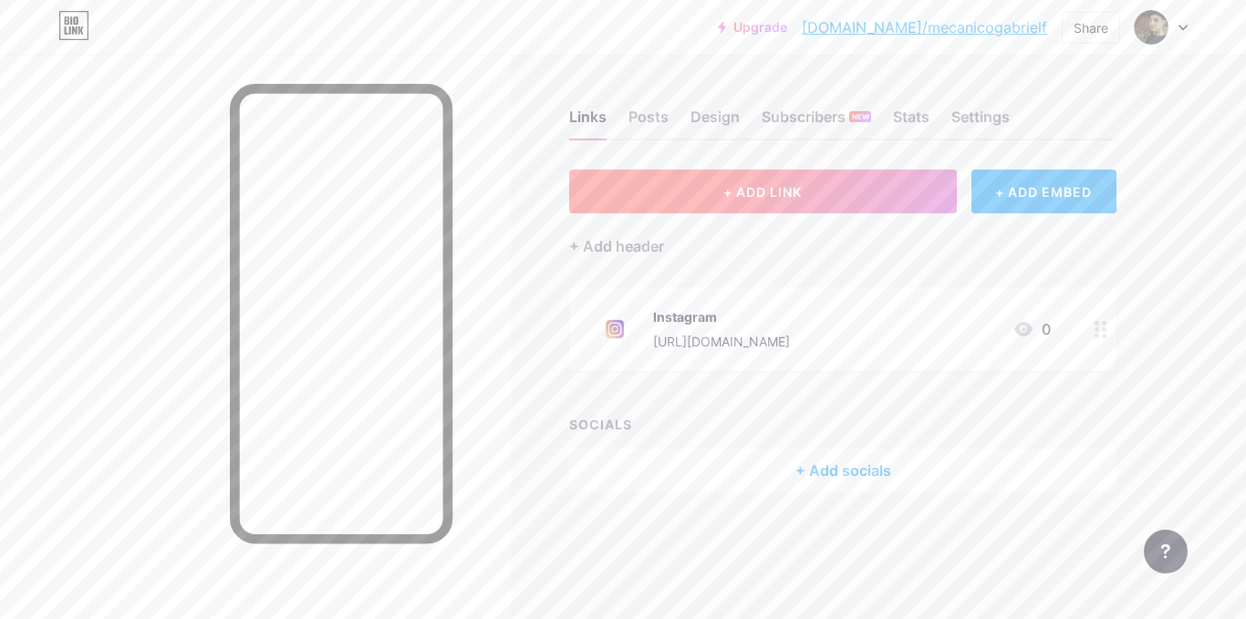
click at [848, 186] on button "+ ADD LINK" at bounding box center [763, 192] width 388 height 44
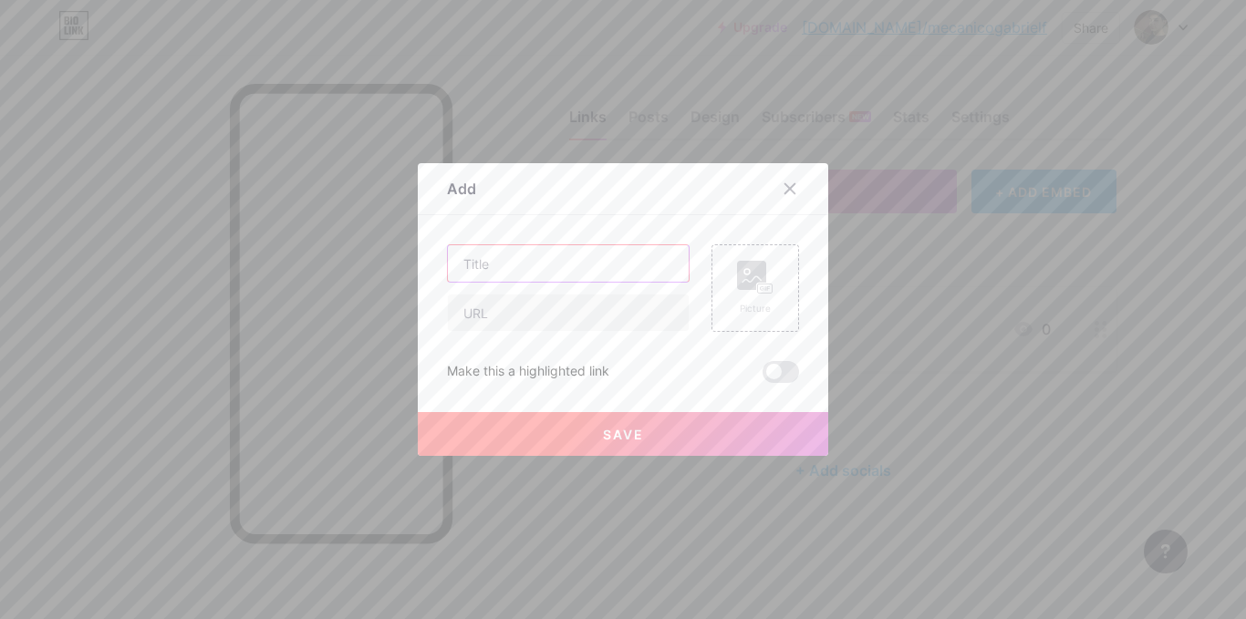
click at [520, 280] on input "text" at bounding box center [568, 263] width 241 height 36
type input "Youtube"
click at [720, 277] on div "Picture" at bounding box center [755, 288] width 88 height 88
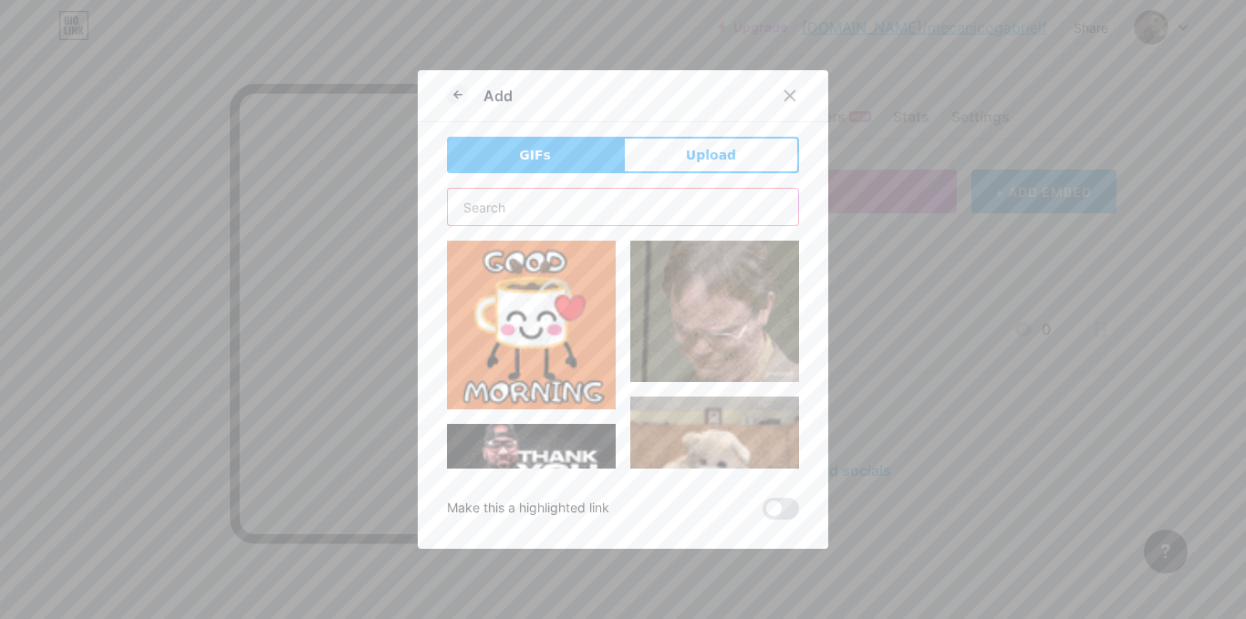
click at [596, 218] on input "text" at bounding box center [623, 207] width 350 height 36
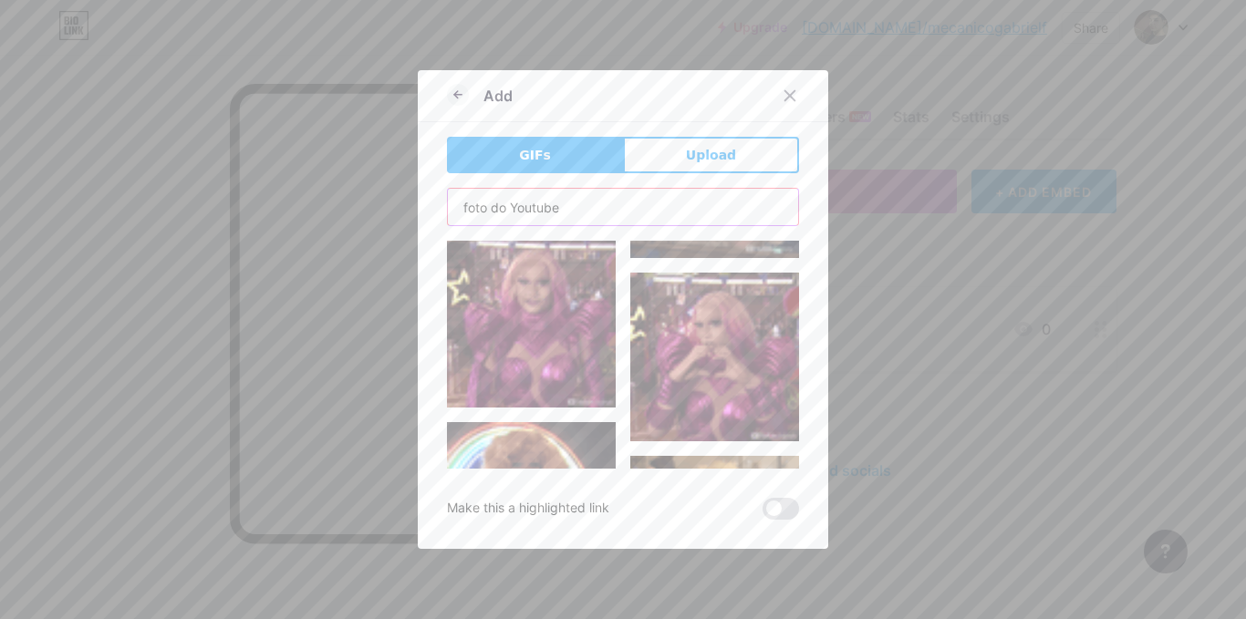
scroll to position [3867, 0]
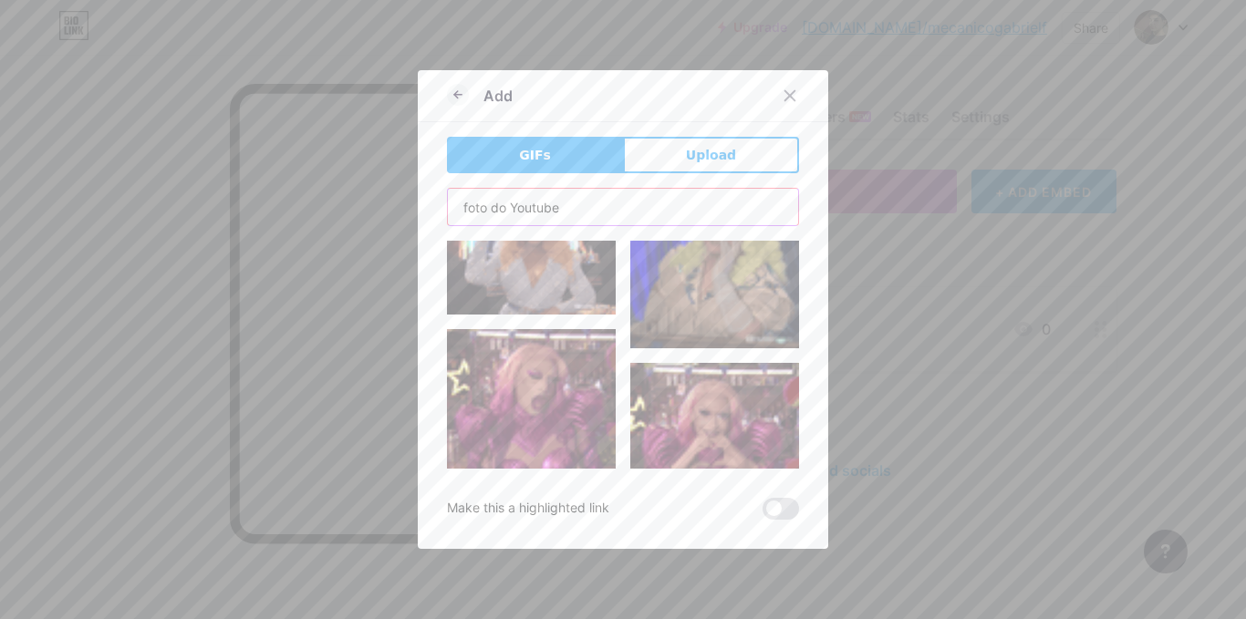
click at [473, 212] on input "foto do Youtube" at bounding box center [623, 207] width 350 height 36
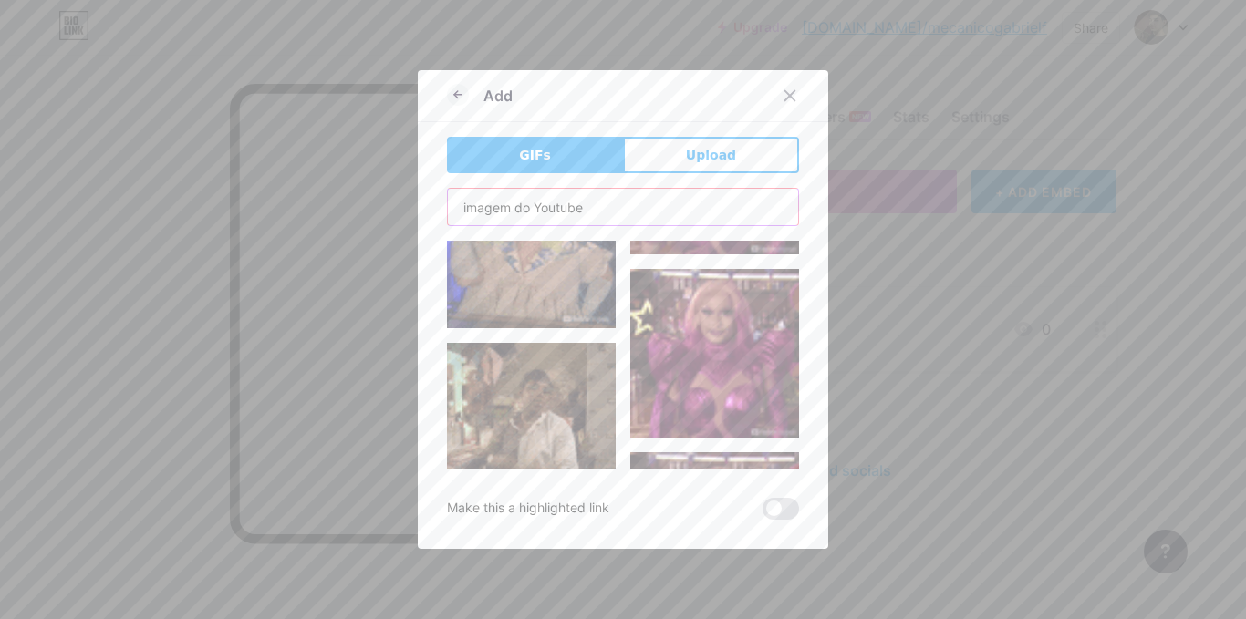
scroll to position [0, 0]
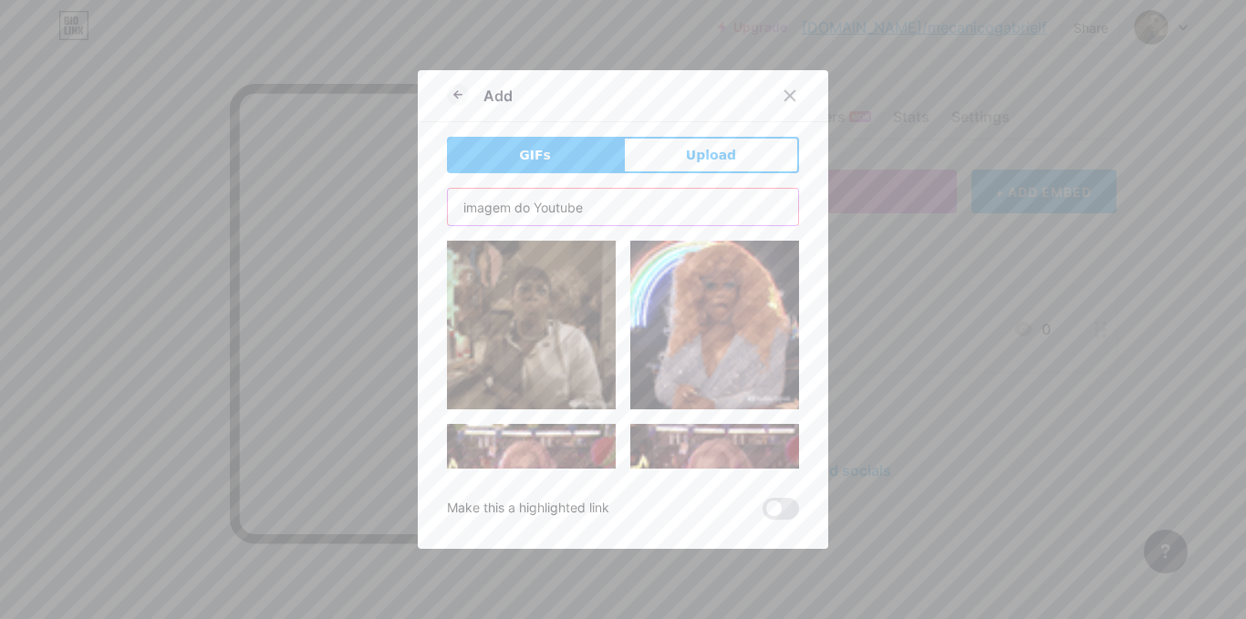
click at [482, 214] on input "imagem do Youtube" at bounding box center [623, 207] width 350 height 36
click at [483, 214] on input "imagem do Youtube" at bounding box center [623, 207] width 350 height 36
click at [530, 211] on input "imagem do Youtube" at bounding box center [623, 207] width 350 height 36
click at [524, 211] on input "imagem do Youtube" at bounding box center [623, 207] width 350 height 36
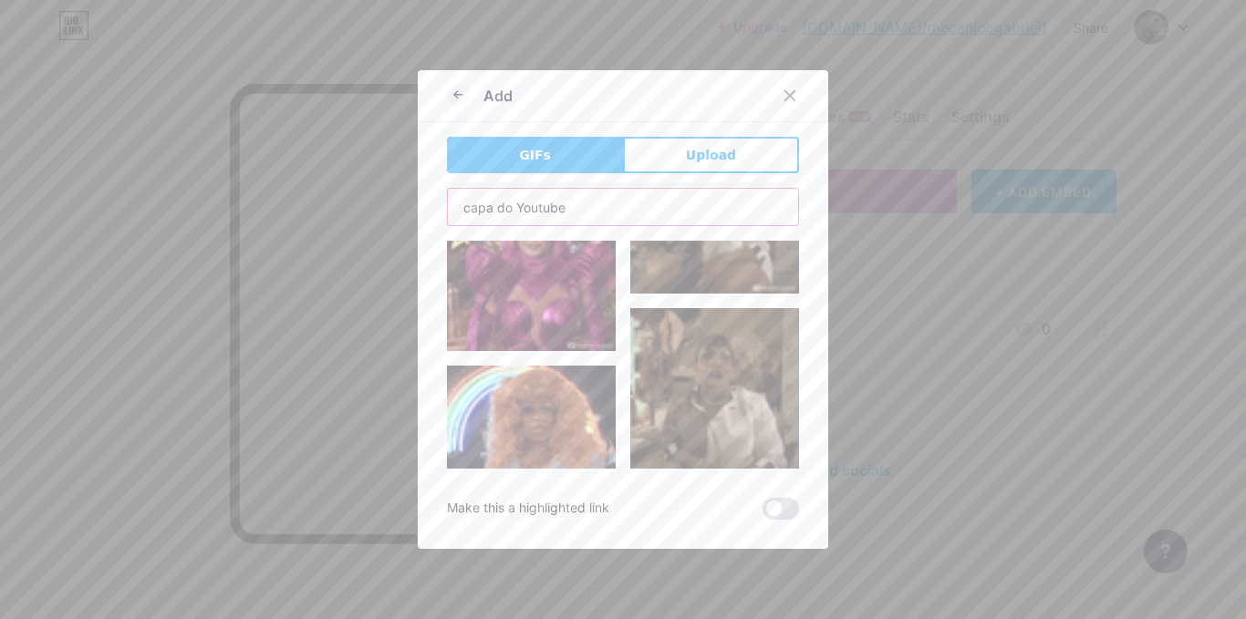
scroll to position [6974, 0]
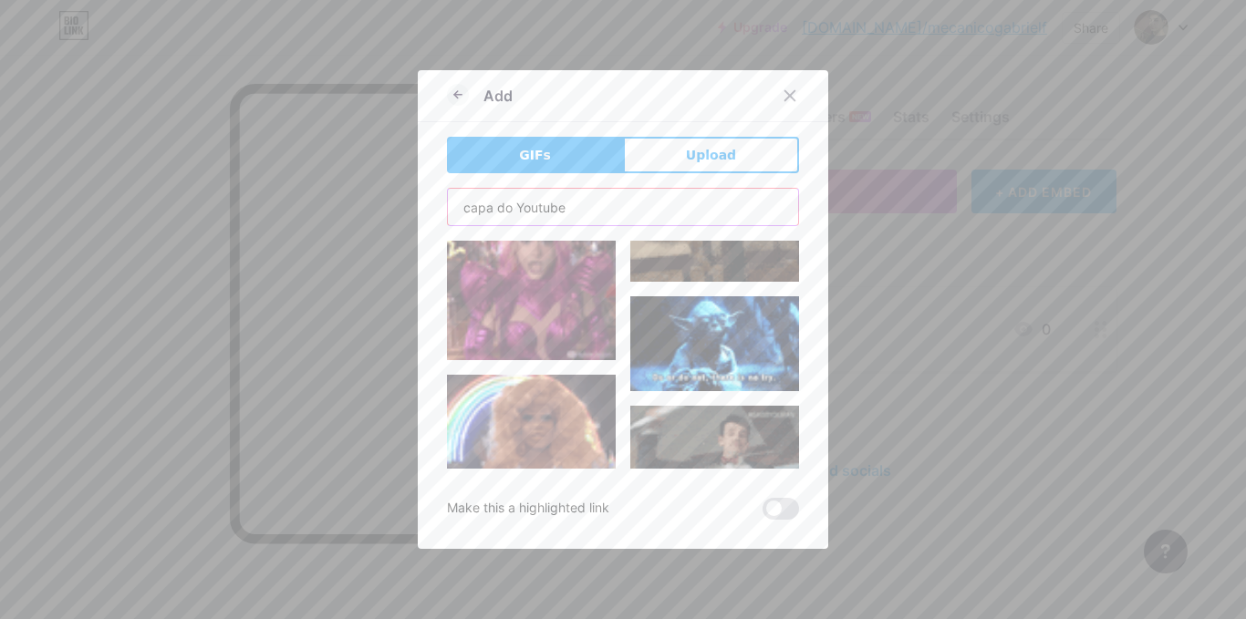
type input "capa do Youtube"
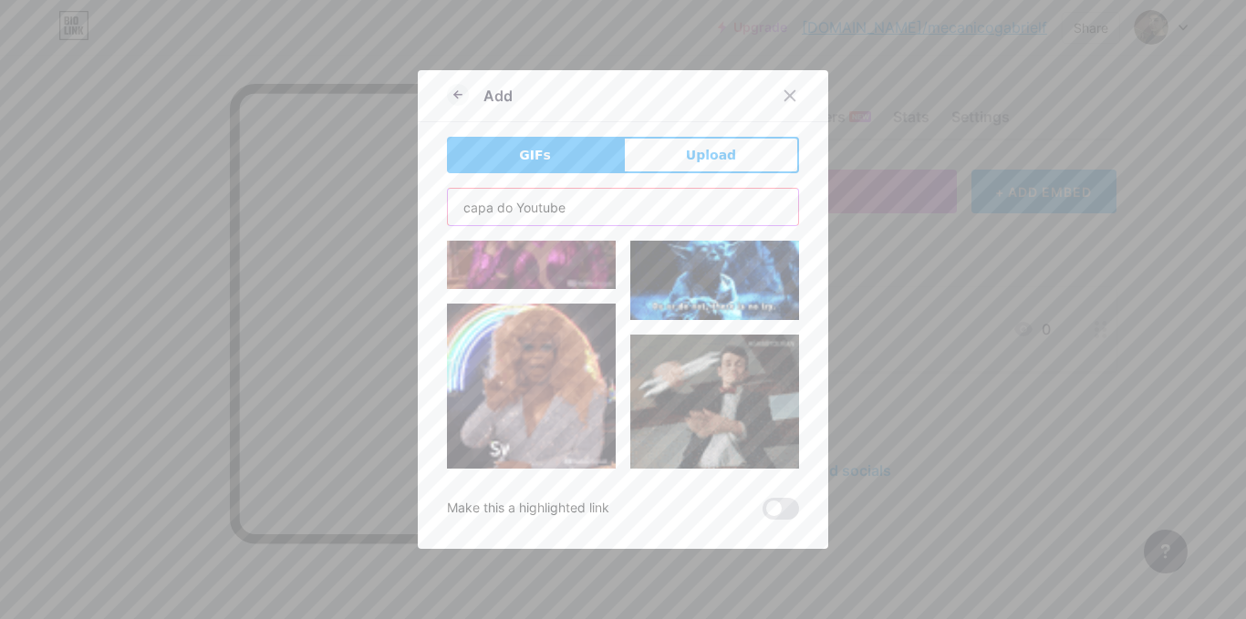
scroll to position [6883, 0]
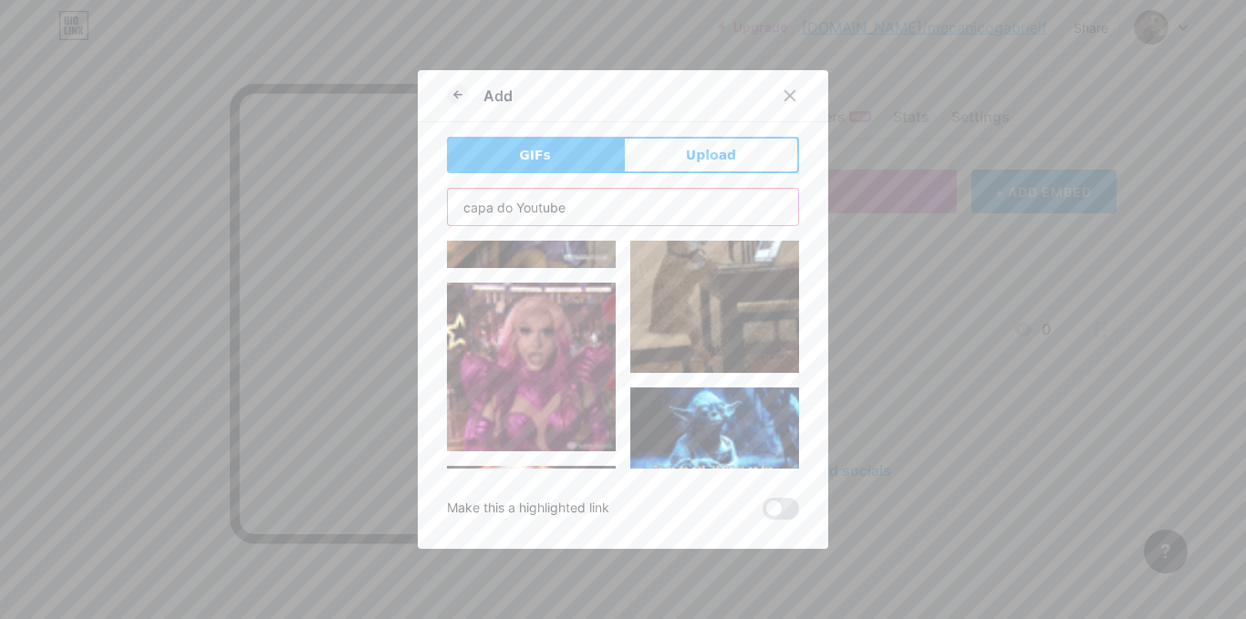
click at [680, 205] on input "capa do Youtube" at bounding box center [623, 207] width 350 height 36
drag, startPoint x: 653, startPoint y: 212, endPoint x: 388, endPoint y: 244, distance: 267.2
click at [388, 244] on div "Add GIFs Upload Content YouTube Play YouTube video without leaving your page. A…" at bounding box center [623, 309] width 1246 height 619
type input "u"
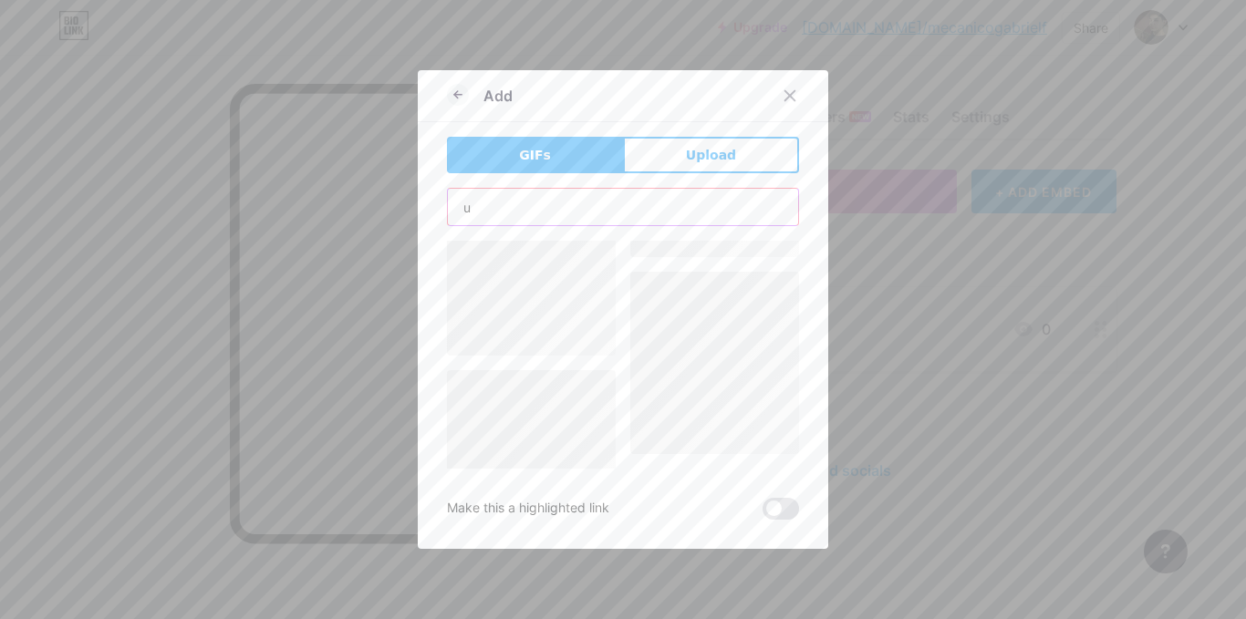
scroll to position [0, 0]
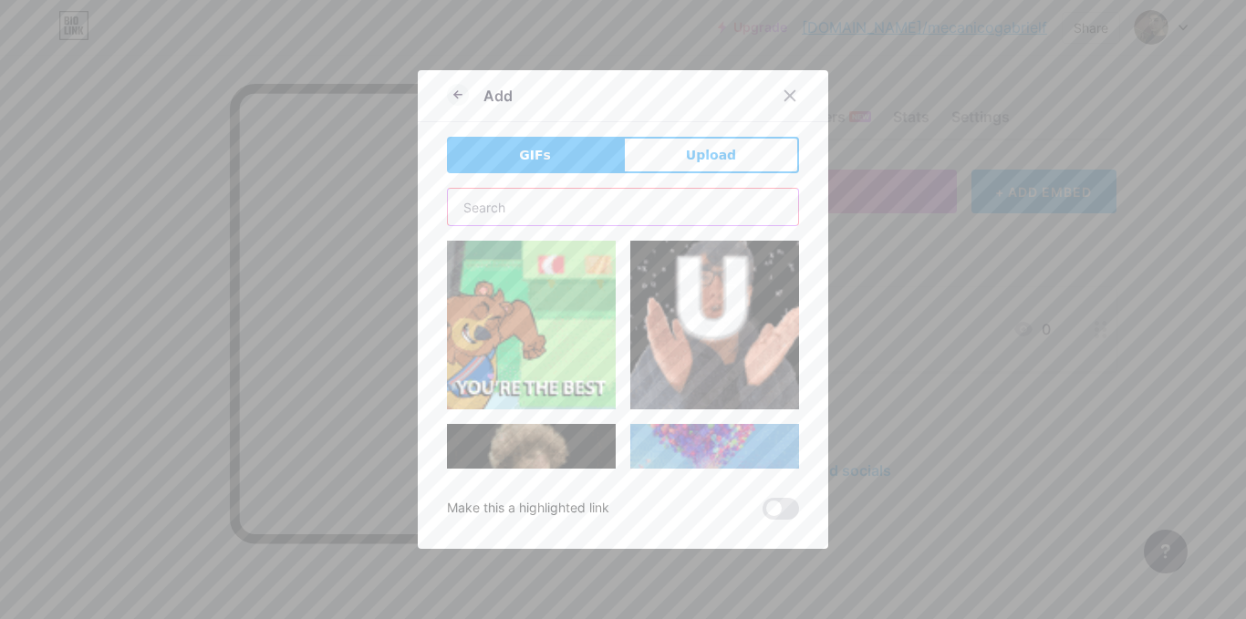
type input "U"
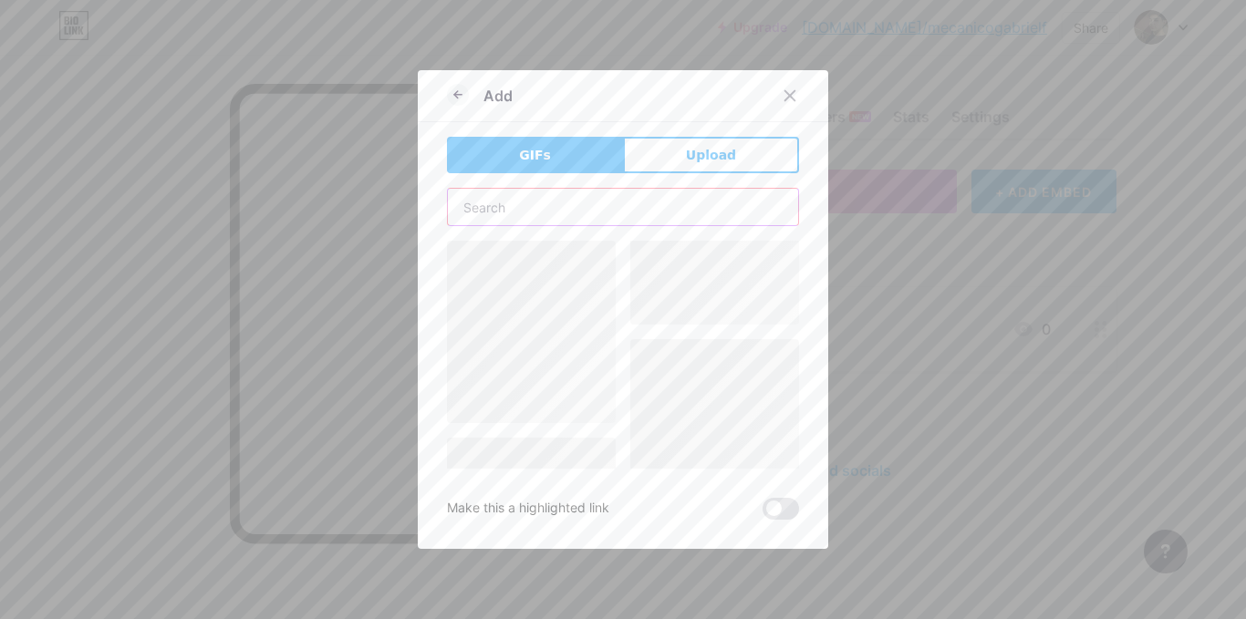
type input "y"
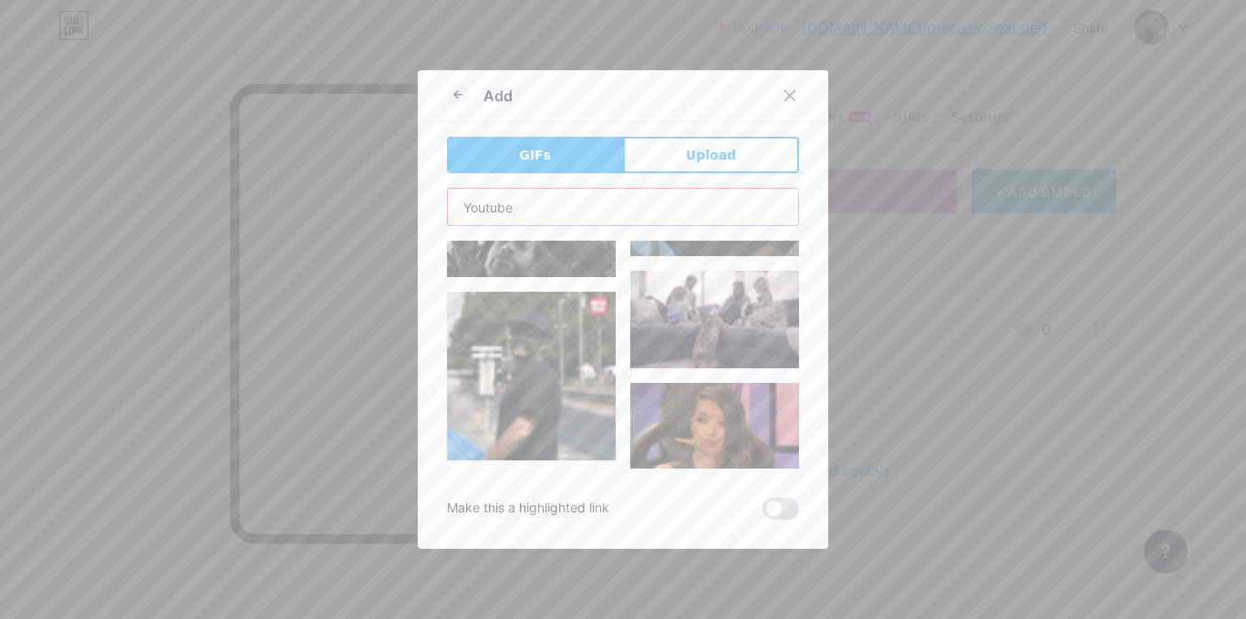
scroll to position [6773, 0]
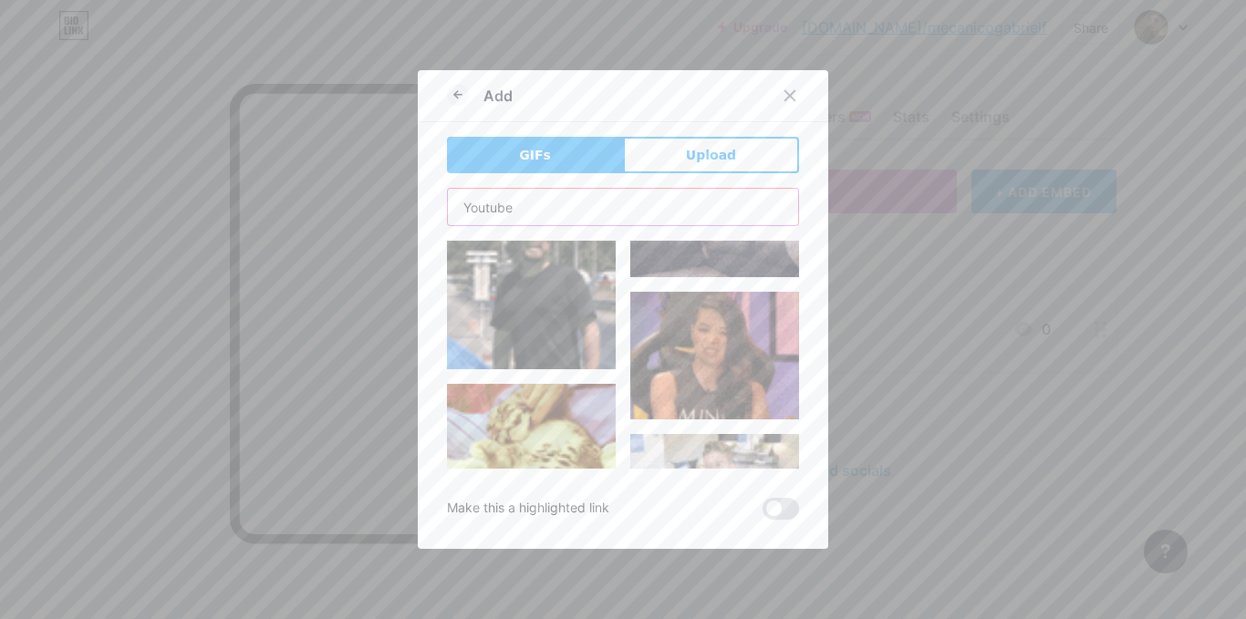
drag, startPoint x: 521, startPoint y: 223, endPoint x: 396, endPoint y: 200, distance: 127.2
click at [396, 200] on div "Add GIFs Upload Content YouTube Play YouTube video without leaving your page. A…" at bounding box center [623, 309] width 1246 height 619
click at [456, 205] on input "Youtube" at bounding box center [623, 207] width 350 height 36
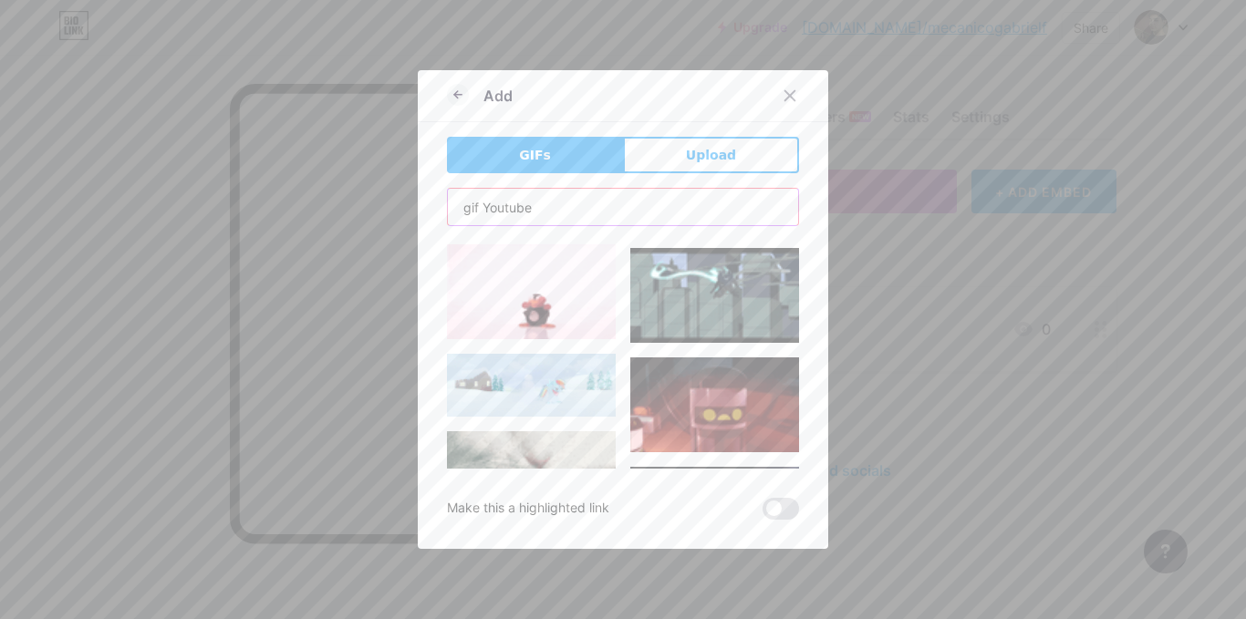
scroll to position [0, 0]
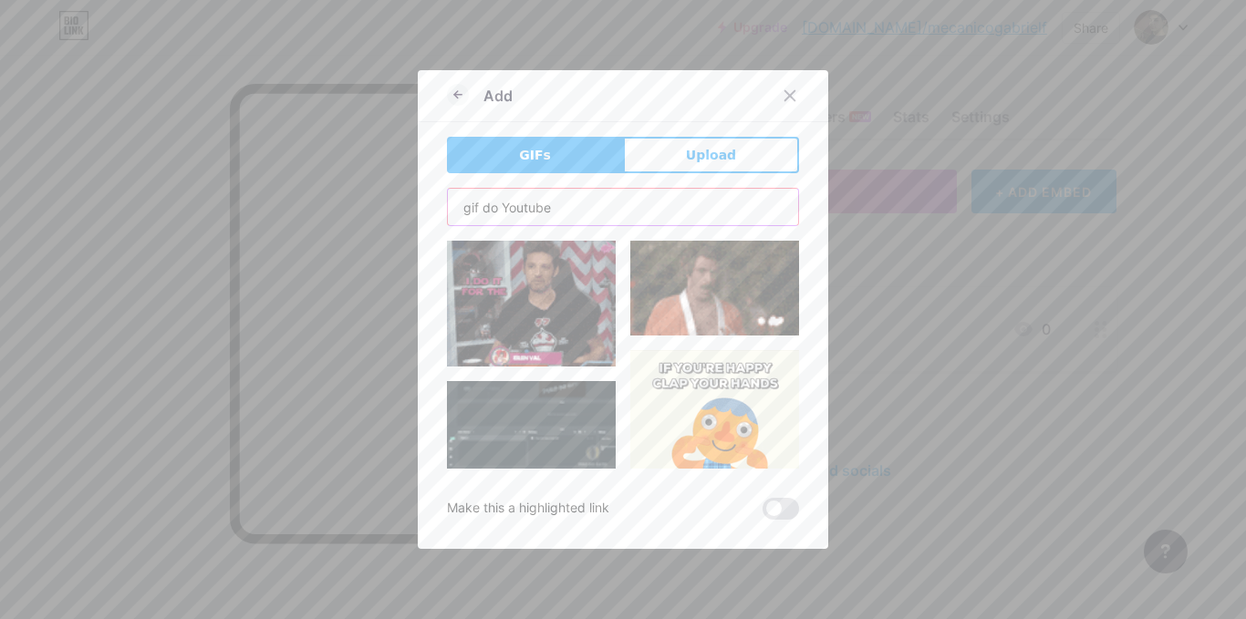
click at [466, 210] on input "gif do Youtube" at bounding box center [623, 207] width 350 height 36
type input "figurinha do Youtube"
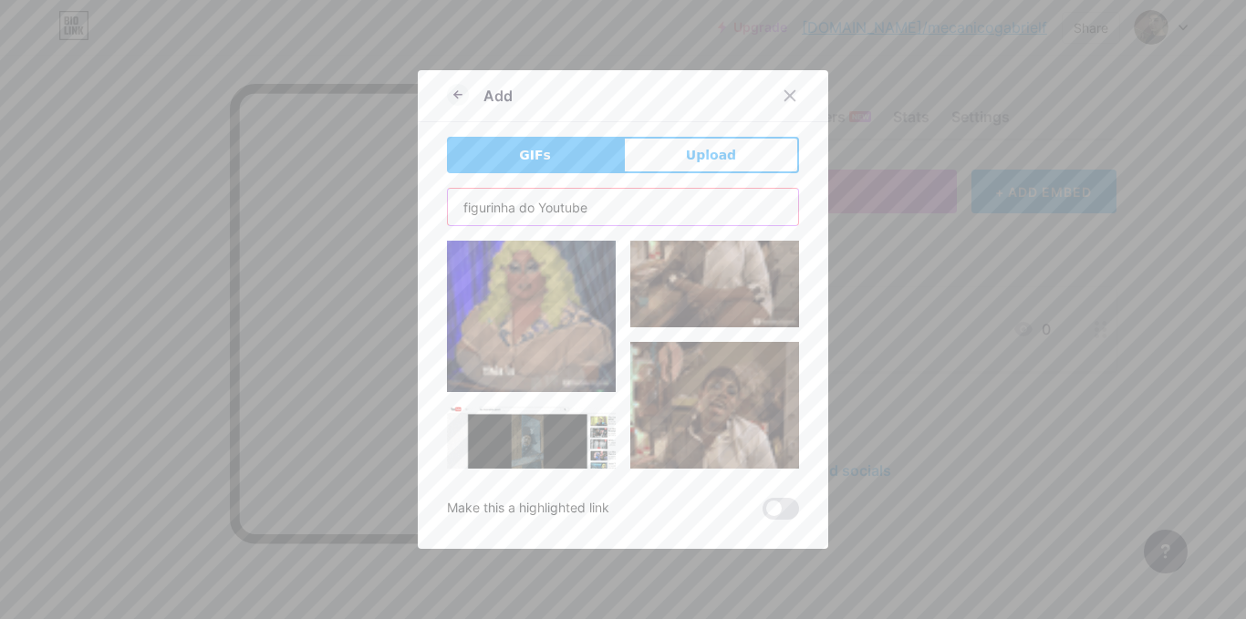
scroll to position [14852, 0]
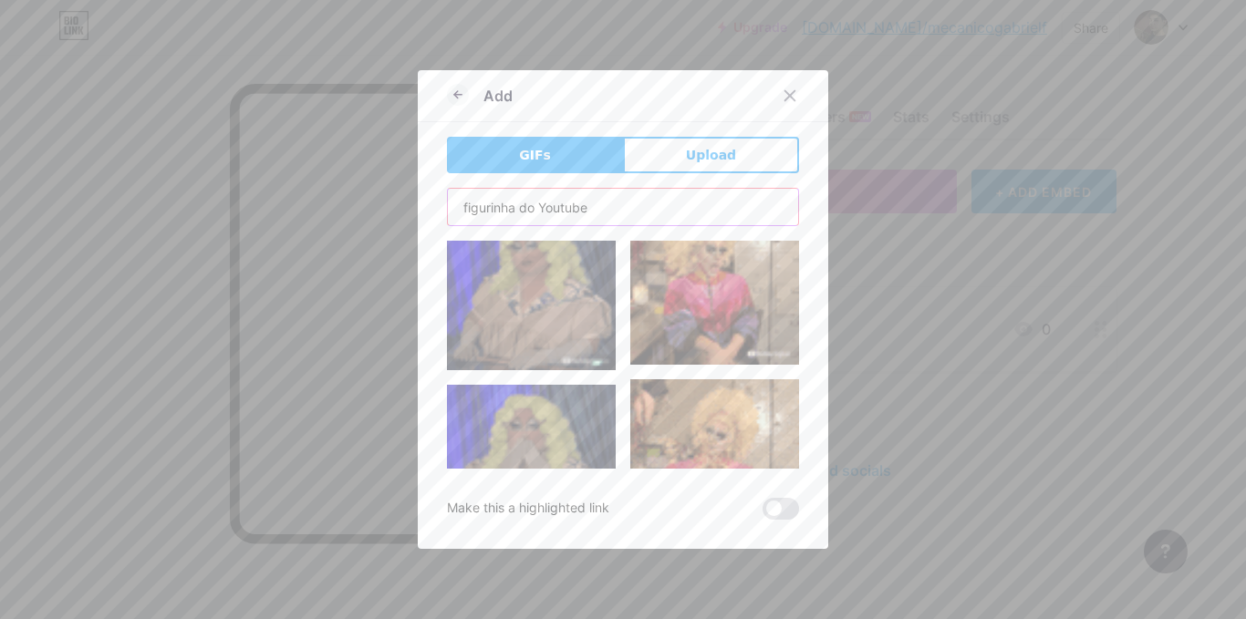
drag, startPoint x: 592, startPoint y: 207, endPoint x: 299, endPoint y: 207, distance: 292.7
click at [299, 207] on div "Add GIFs Upload Content YouTube Play YouTube video without leaving your page. A…" at bounding box center [623, 309] width 1246 height 619
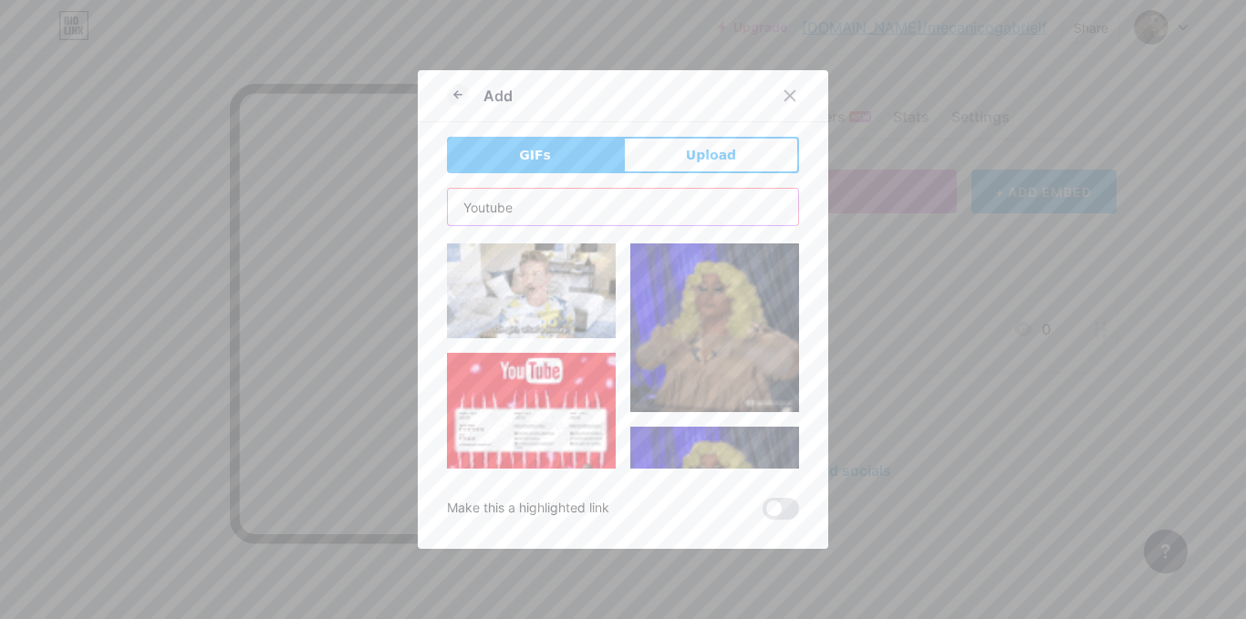
scroll to position [0, 0]
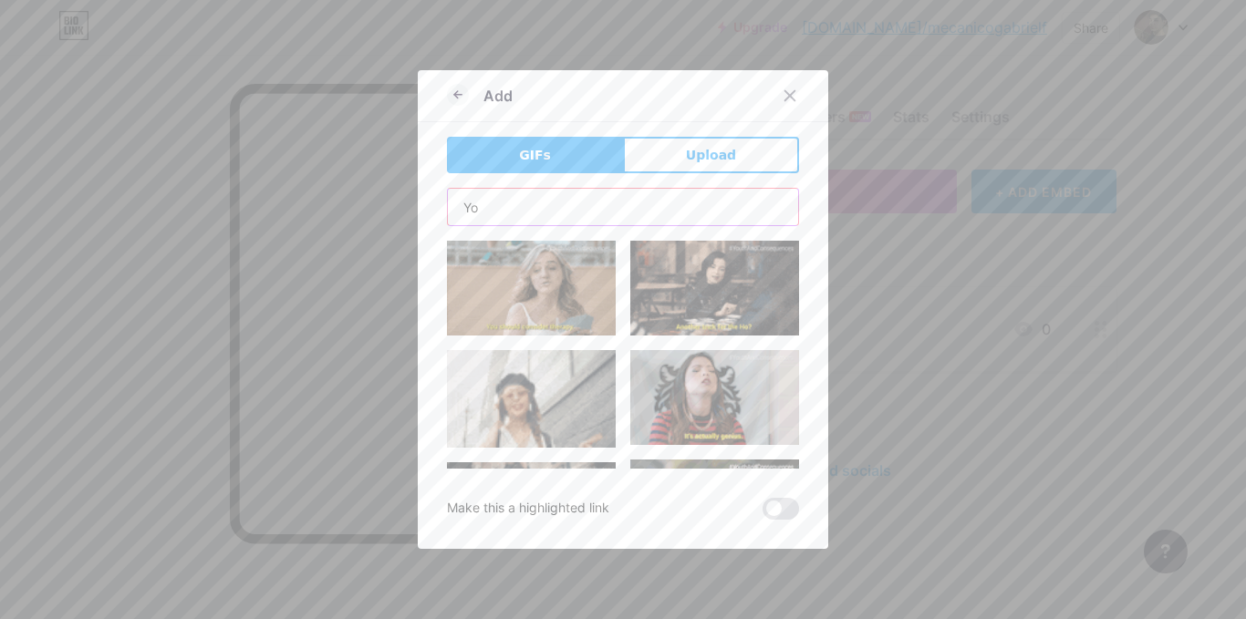
type input "Y"
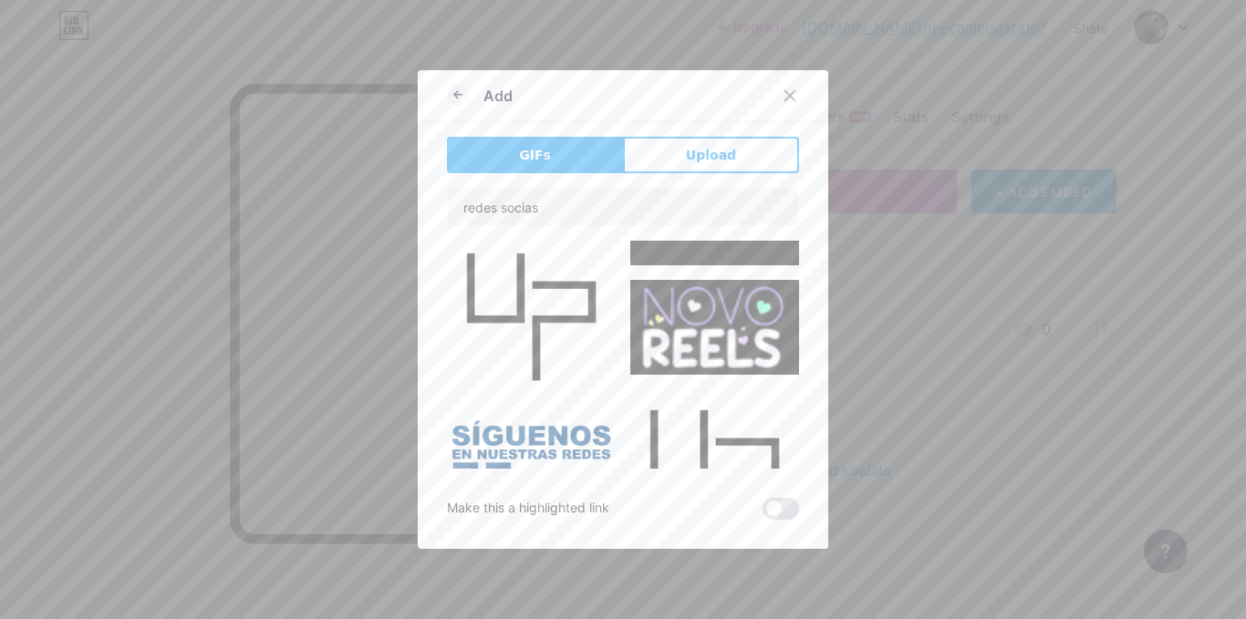
scroll to position [2990, 0]
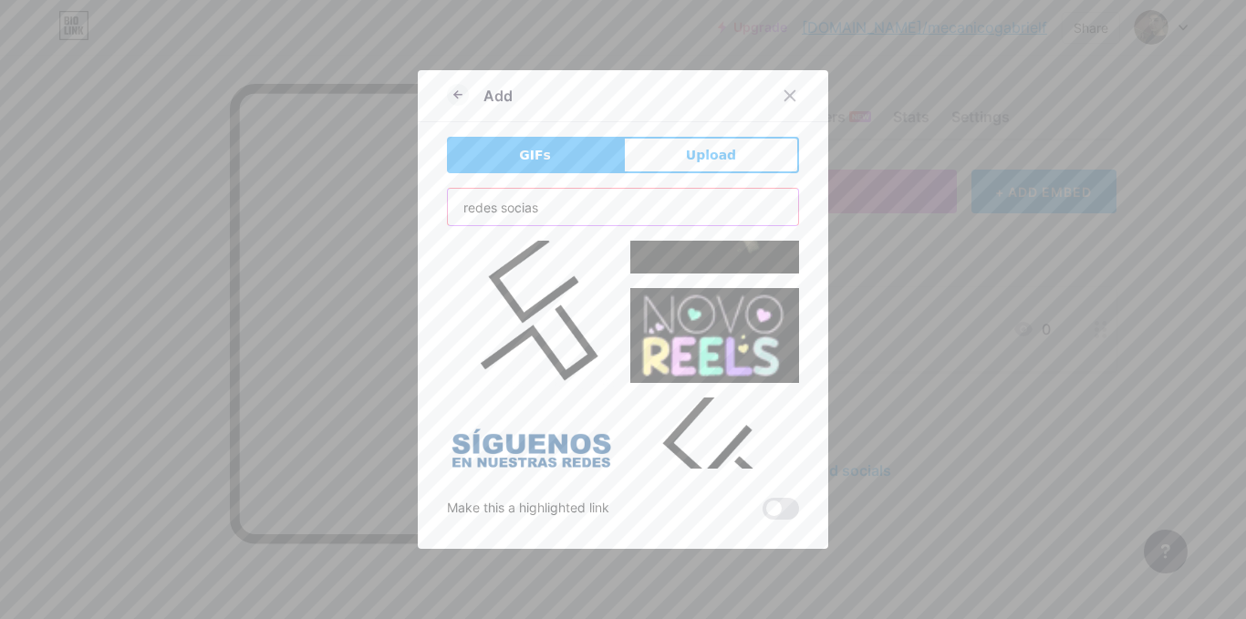
drag, startPoint x: 554, startPoint y: 199, endPoint x: 294, endPoint y: 204, distance: 260.0
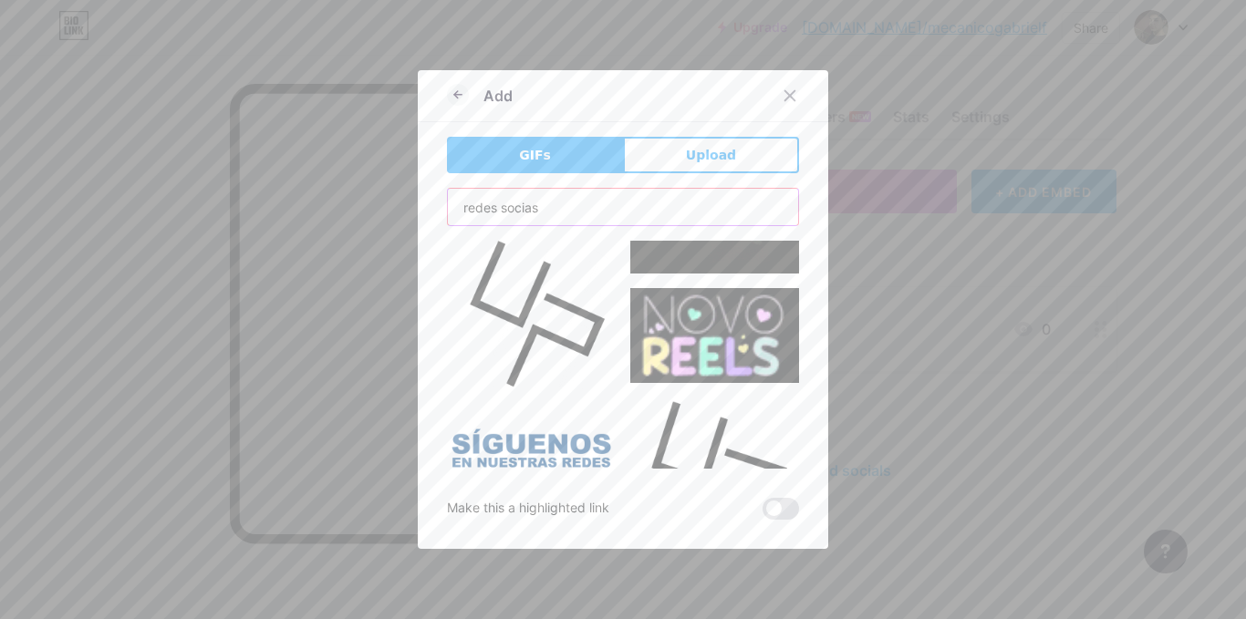
click at [303, 203] on div "Add GIFs Upload Content YouTube Play YouTube video without leaving your page. A…" at bounding box center [623, 309] width 1246 height 619
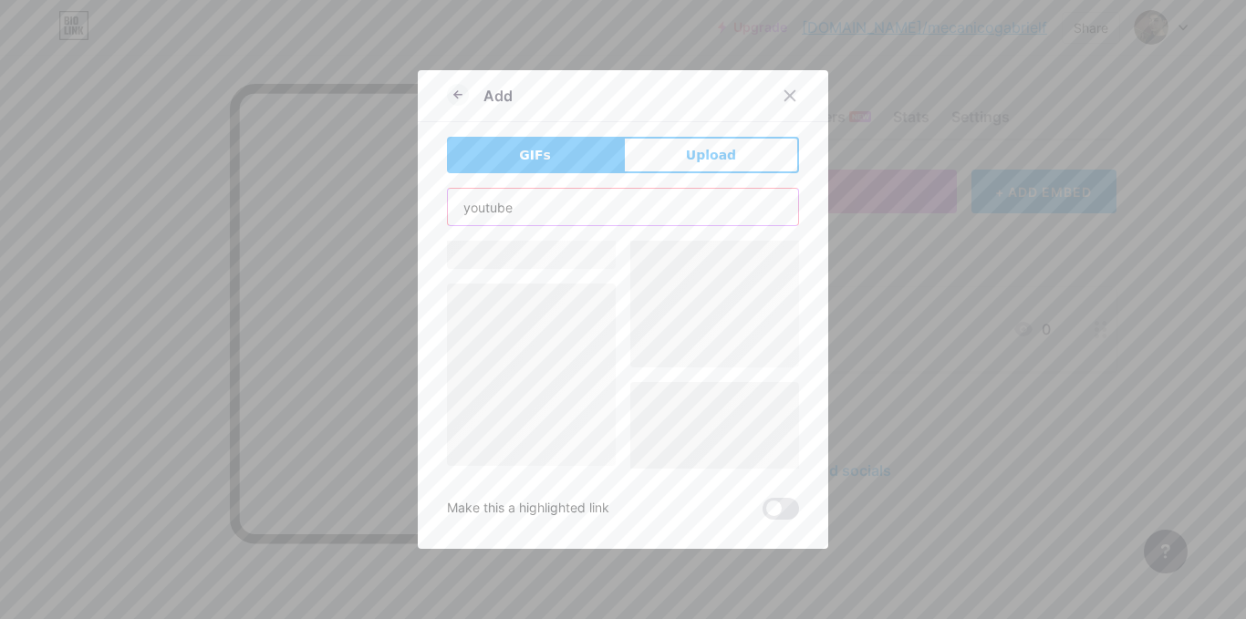
scroll to position [0, 0]
click at [481, 202] on input "youtube" at bounding box center [623, 207] width 350 height 36
click at [530, 206] on input "youtube" at bounding box center [623, 207] width 350 height 36
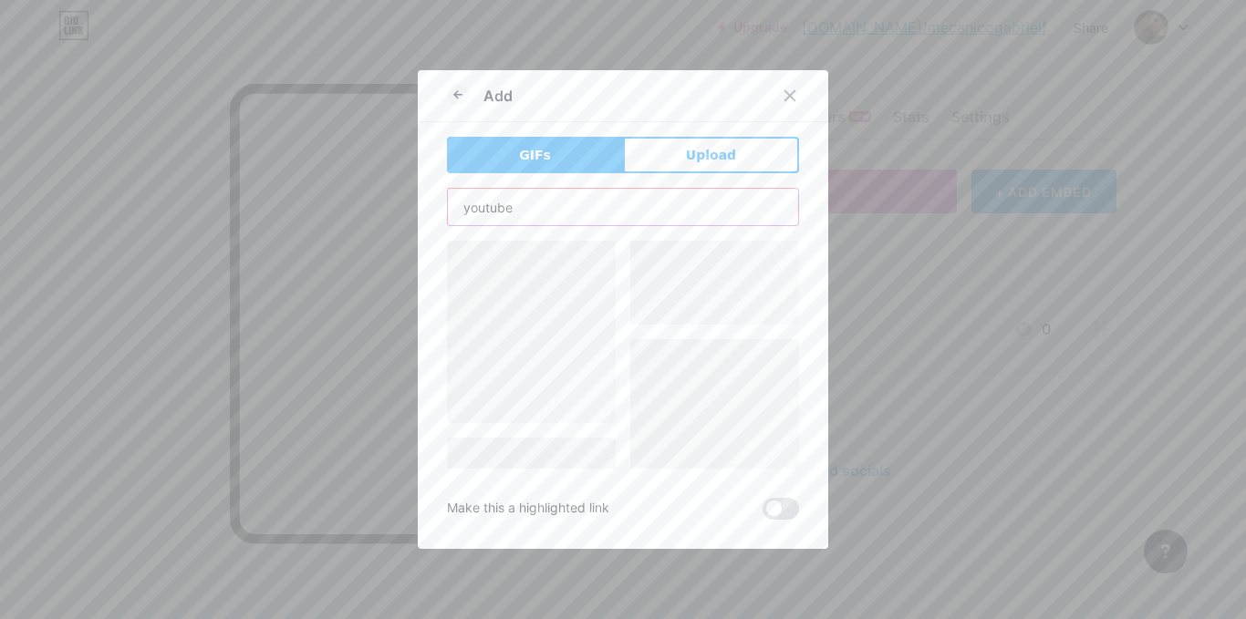
drag, startPoint x: 483, startPoint y: 195, endPoint x: 469, endPoint y: 210, distance: 20.6
click at [476, 210] on input "youtube" at bounding box center [623, 207] width 350 height 36
click at [461, 210] on input "youtube" at bounding box center [623, 207] width 350 height 36
drag, startPoint x: 463, startPoint y: 208, endPoint x: 533, endPoint y: 196, distance: 70.3
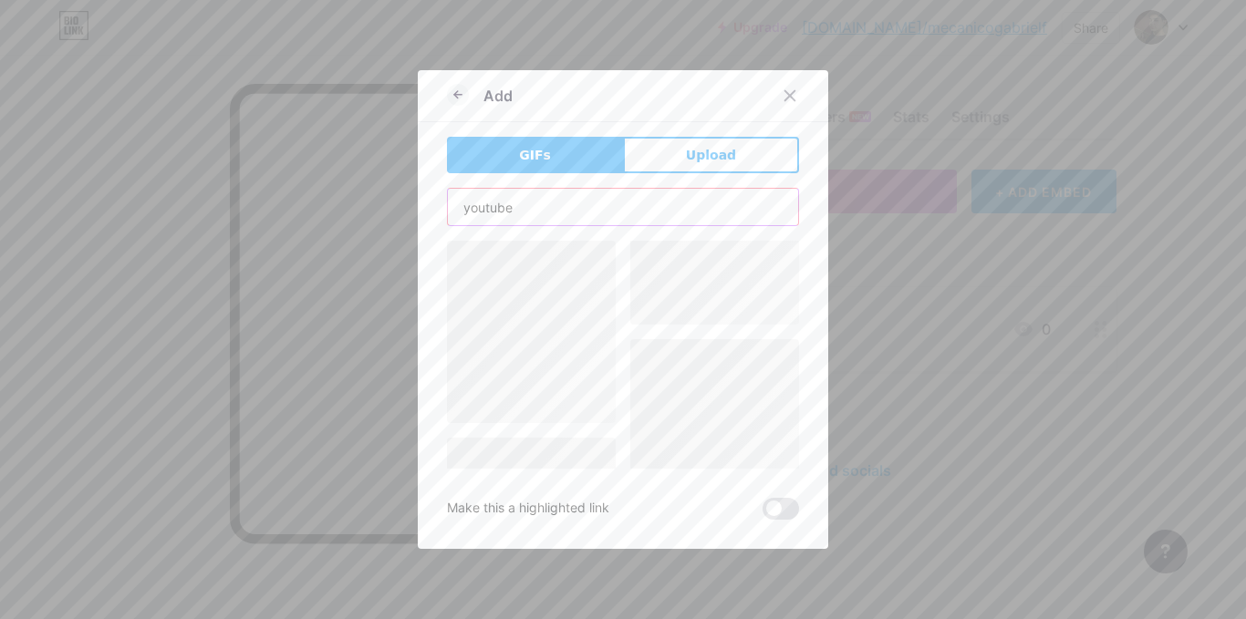
click at [534, 195] on input "youtube" at bounding box center [623, 207] width 350 height 36
click at [522, 203] on input "youtube" at bounding box center [623, 207] width 350 height 36
click at [492, 208] on input "youtube" at bounding box center [623, 207] width 350 height 36
click at [467, 208] on input "youtube" at bounding box center [623, 207] width 350 height 36
click at [473, 208] on input "youtube" at bounding box center [623, 207] width 350 height 36
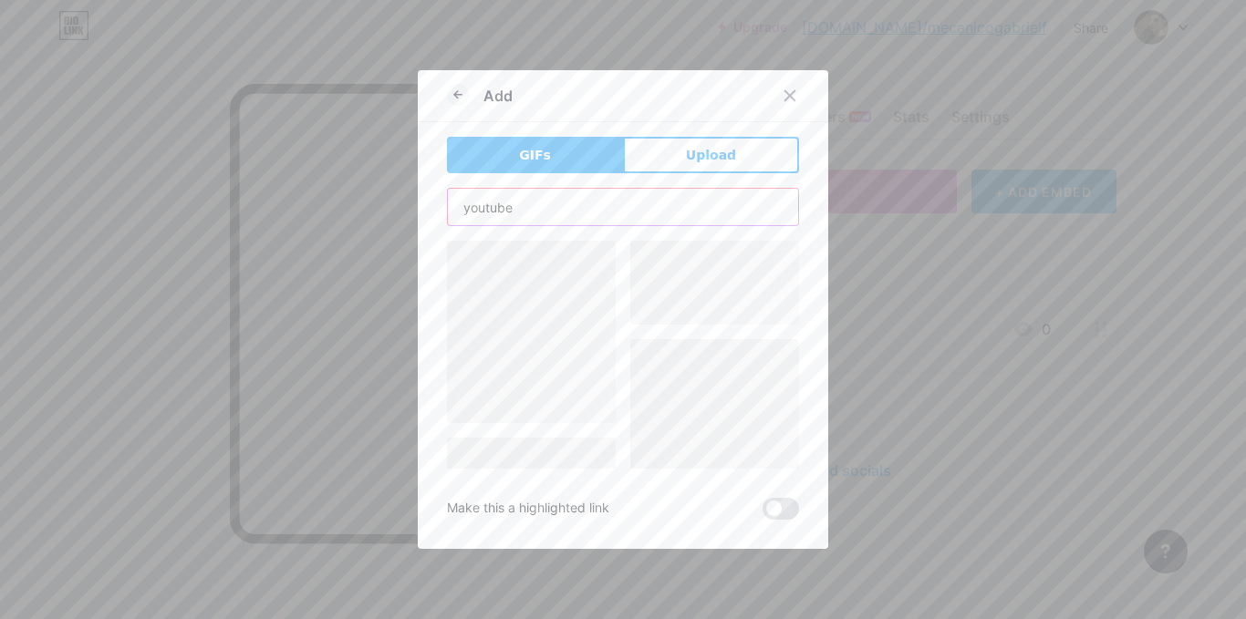
click at [473, 208] on input "youtube" at bounding box center [623, 207] width 350 height 36
type input "youtube"
click at [787, 98] on icon at bounding box center [789, 95] width 15 height 15
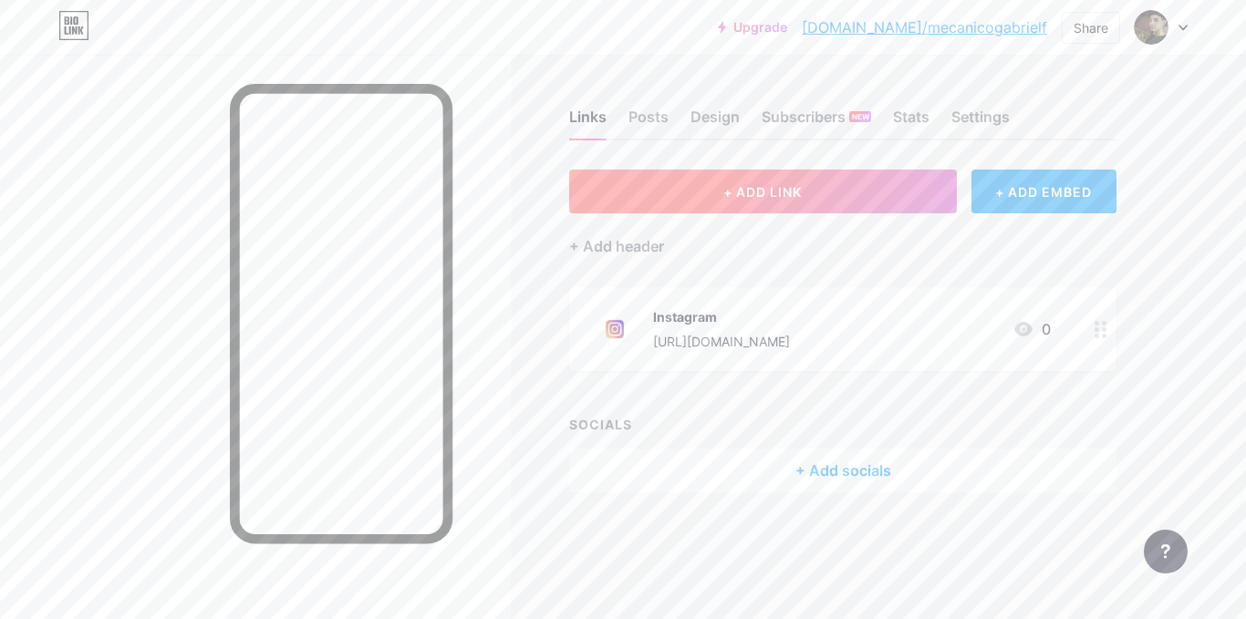
click at [781, 195] on span "+ ADD LINK" at bounding box center [762, 192] width 78 height 16
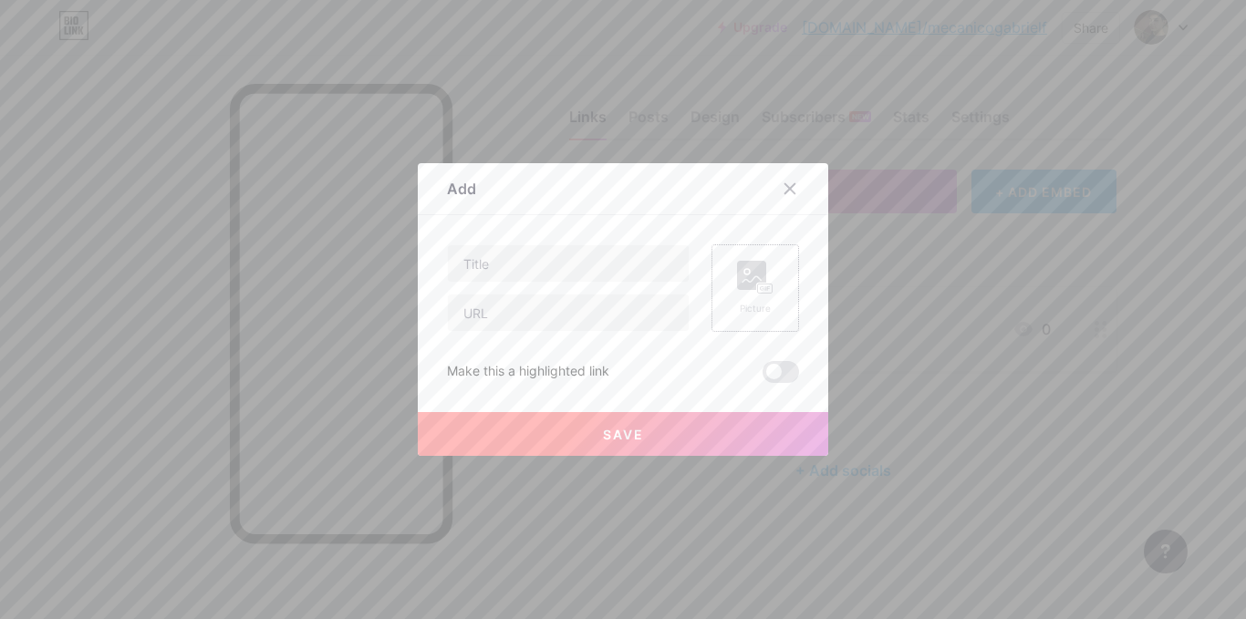
click at [737, 267] on rect at bounding box center [751, 275] width 29 height 29
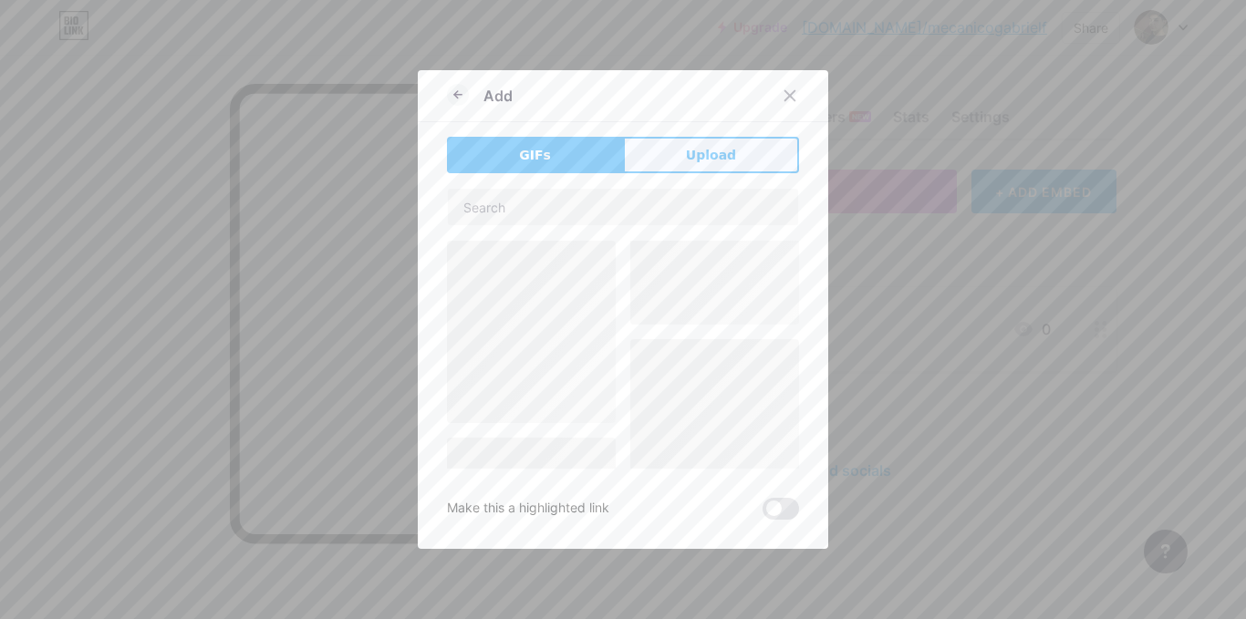
click at [680, 149] on button "Upload" at bounding box center [711, 155] width 176 height 36
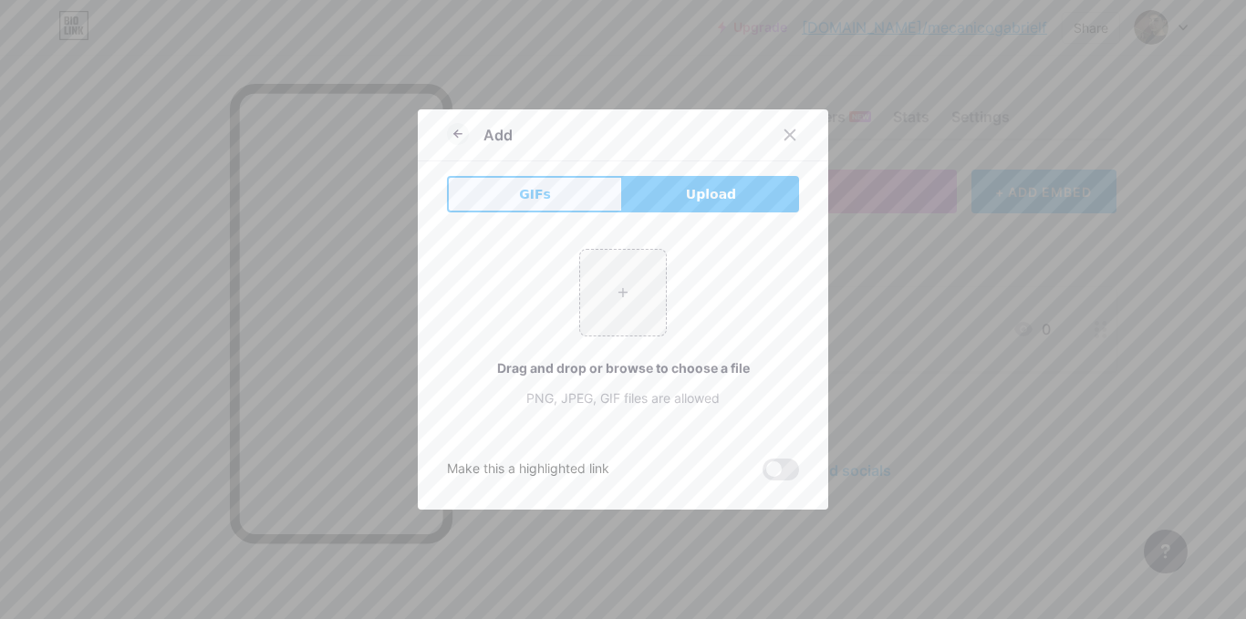
click at [564, 202] on button "GIFs" at bounding box center [535, 194] width 176 height 36
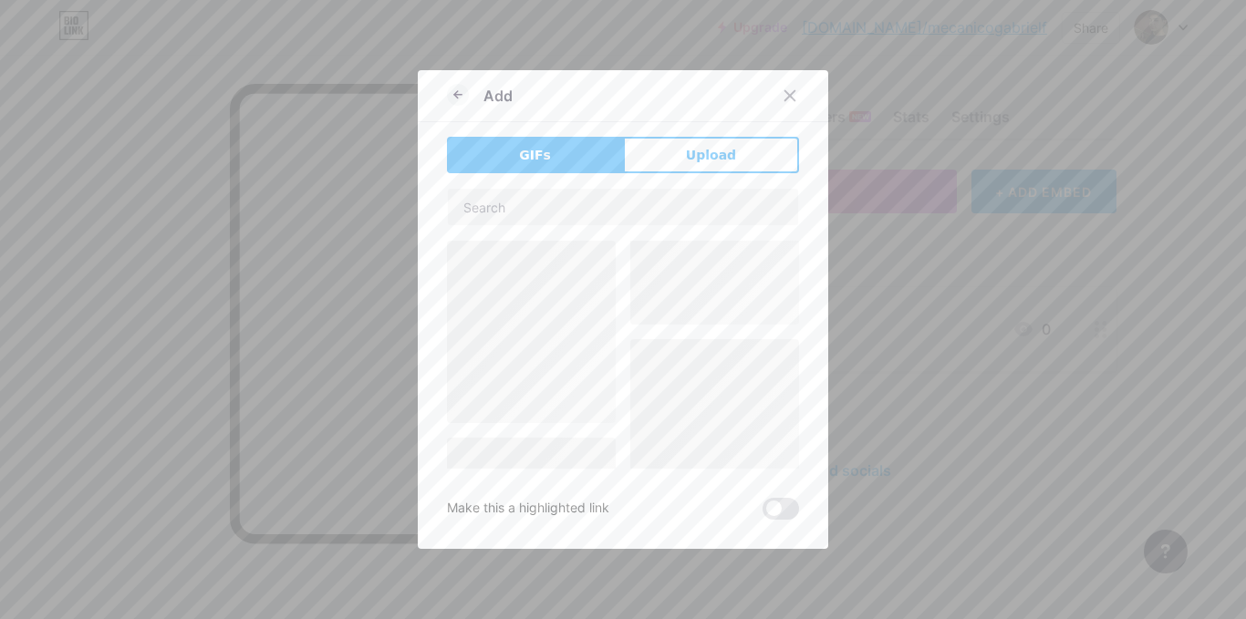
drag, startPoint x: 776, startPoint y: 96, endPoint x: 744, endPoint y: 83, distance: 34.4
click at [773, 96] on div at bounding box center [789, 95] width 33 height 33
